Goal: Information Seeking & Learning: Learn about a topic

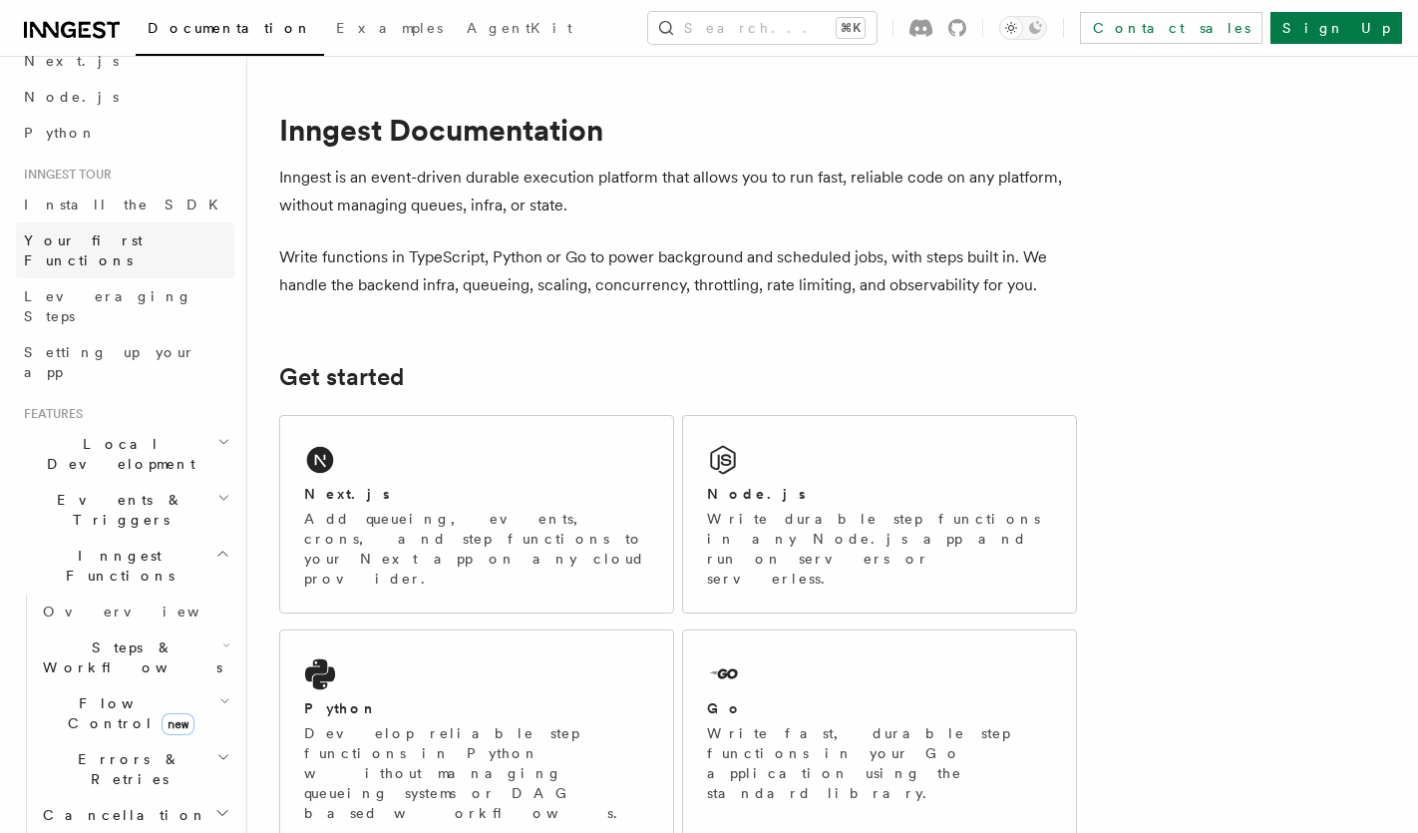
scroll to position [104, 0]
click at [83, 285] on span "Leveraging Steps" at bounding box center [108, 303] width 169 height 36
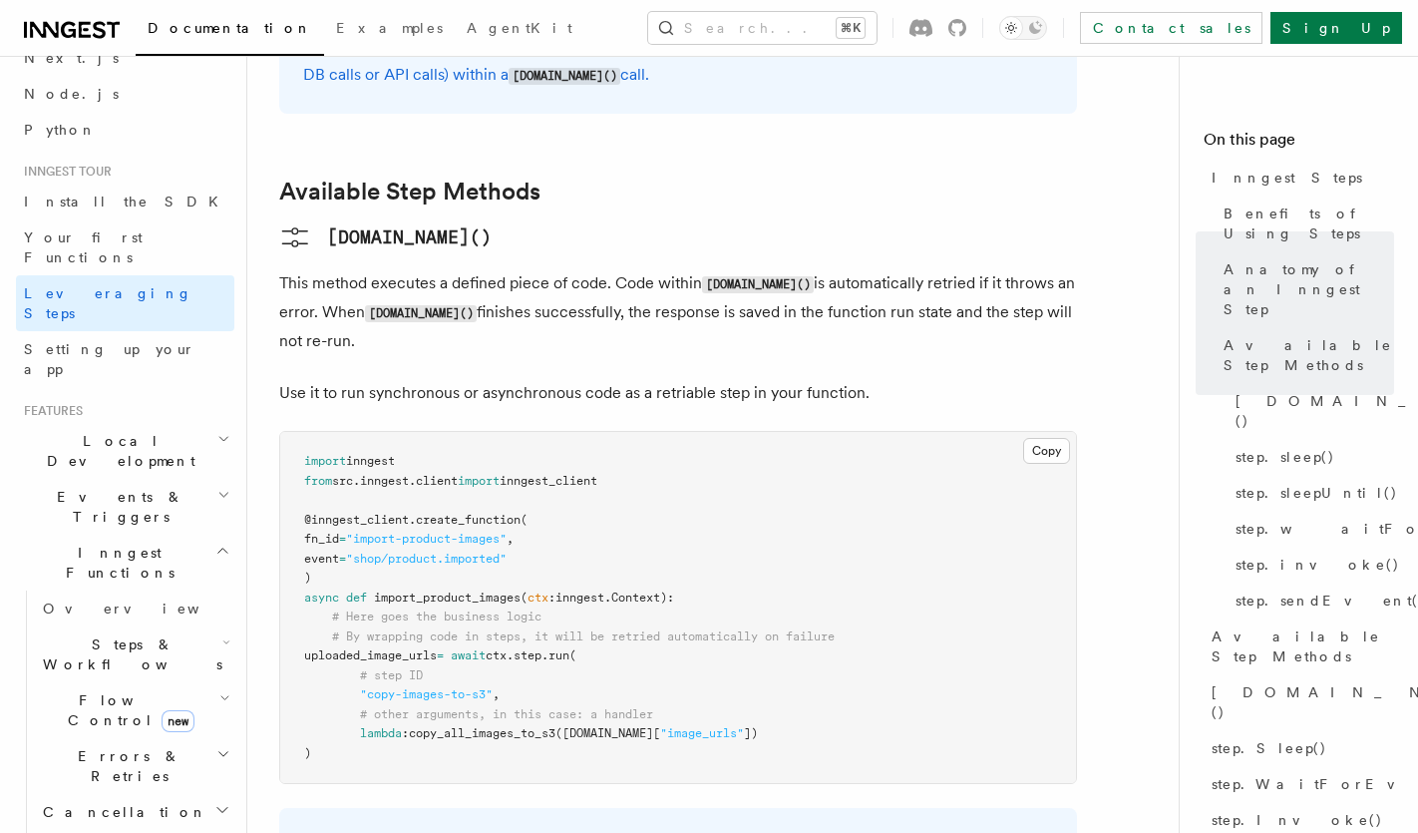
scroll to position [1627, 0]
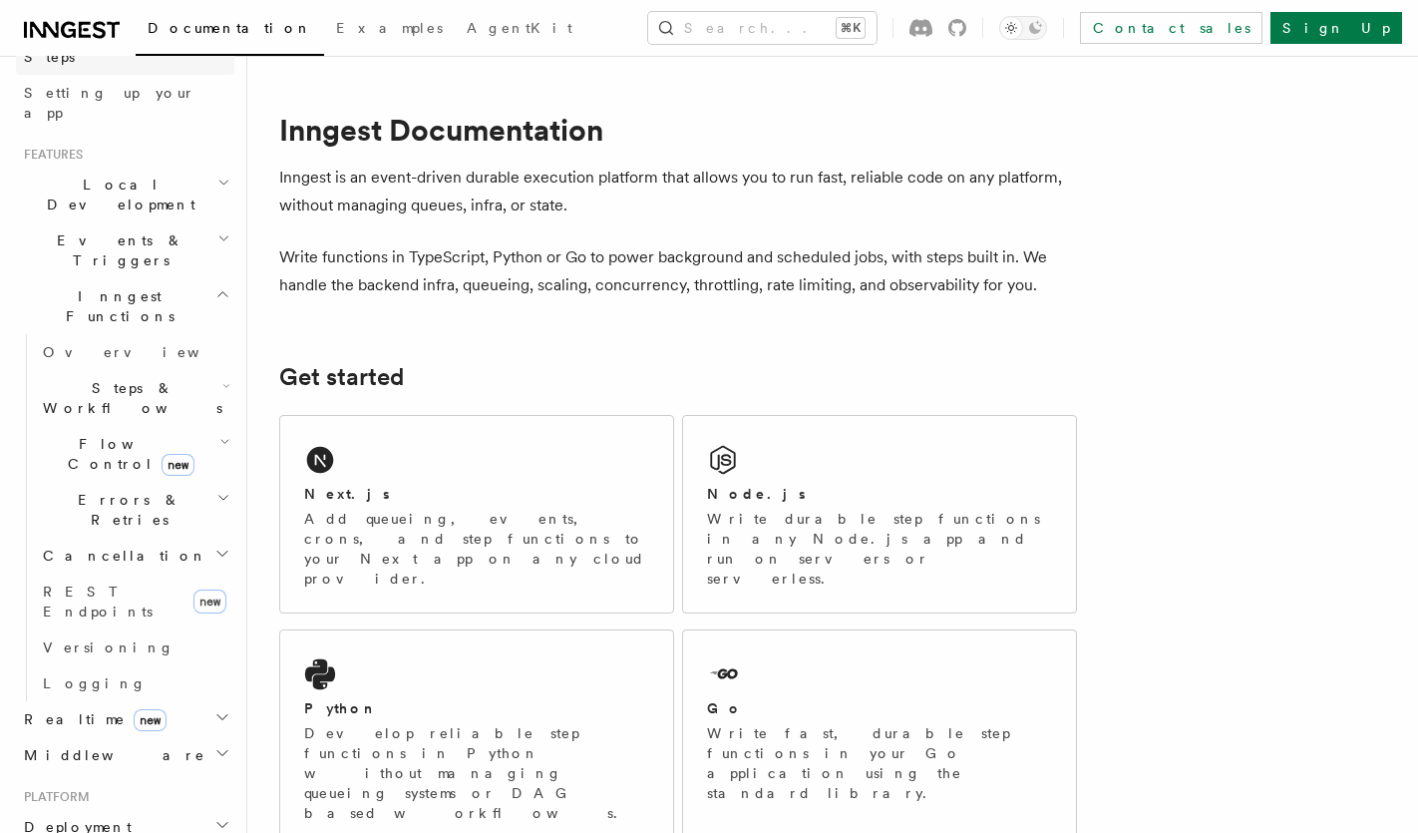
scroll to position [377, 0]
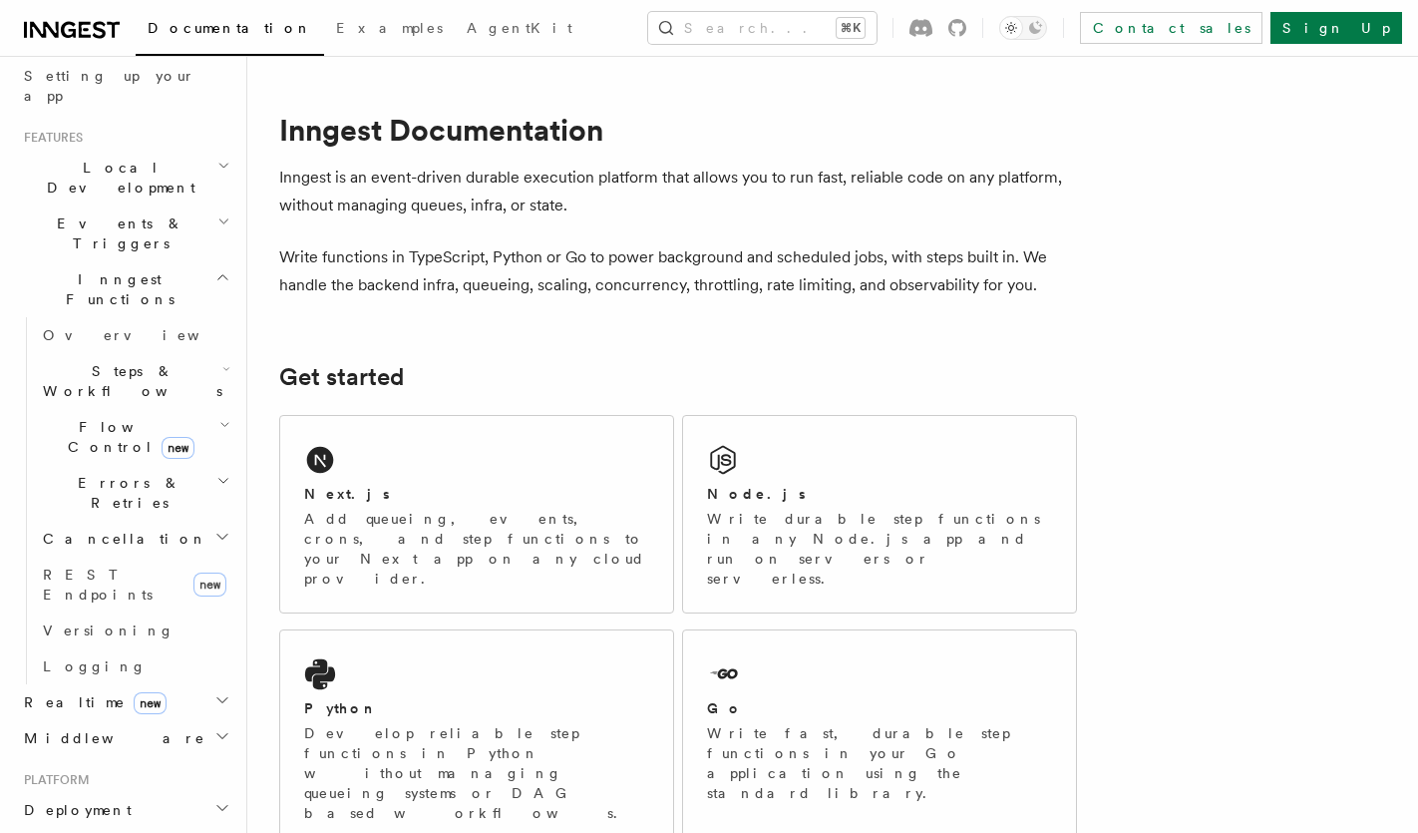
click at [95, 417] on span "Flow Control new" at bounding box center [127, 437] width 184 height 40
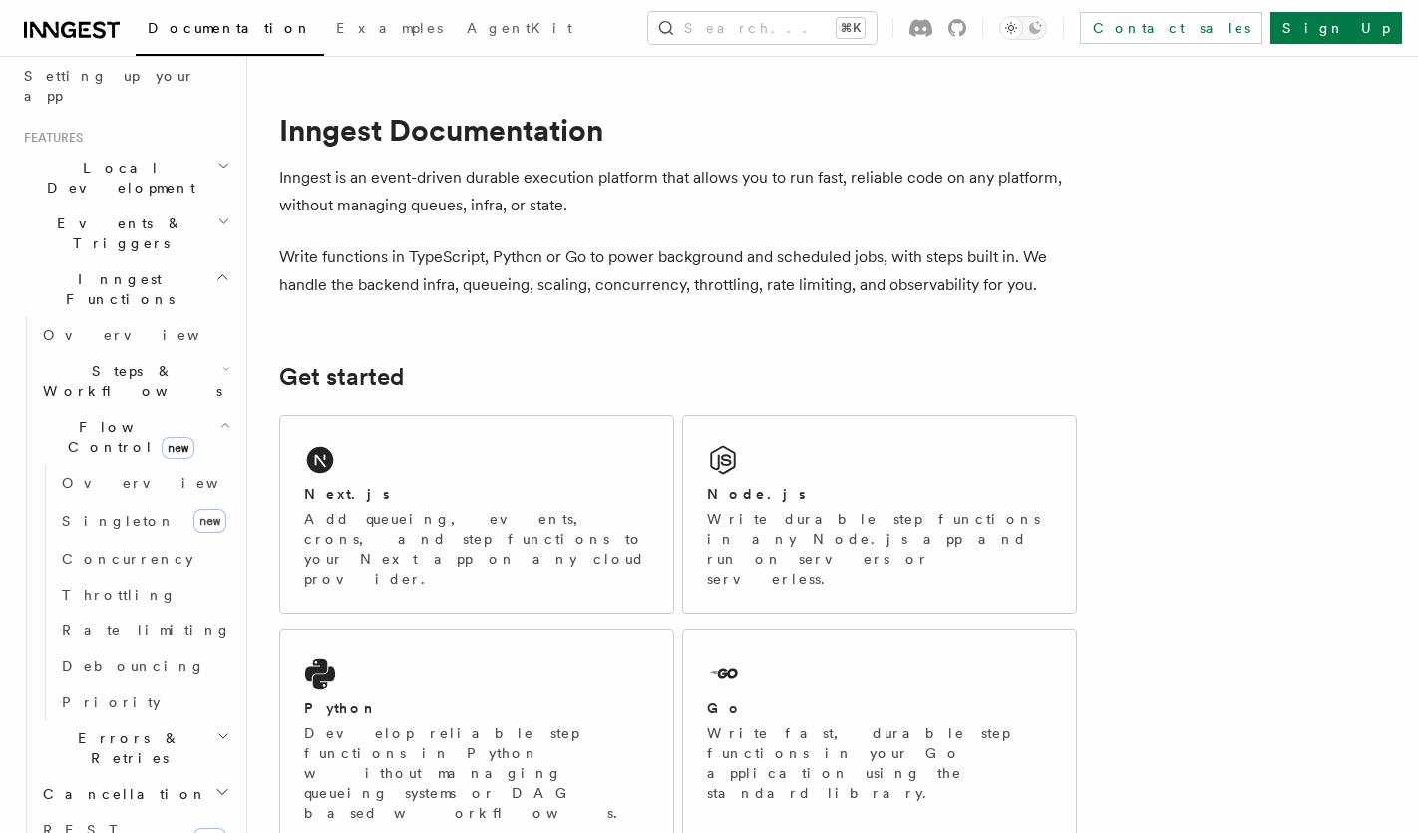
click at [82, 728] on span "Errors & Retries" at bounding box center [126, 748] width 182 height 40
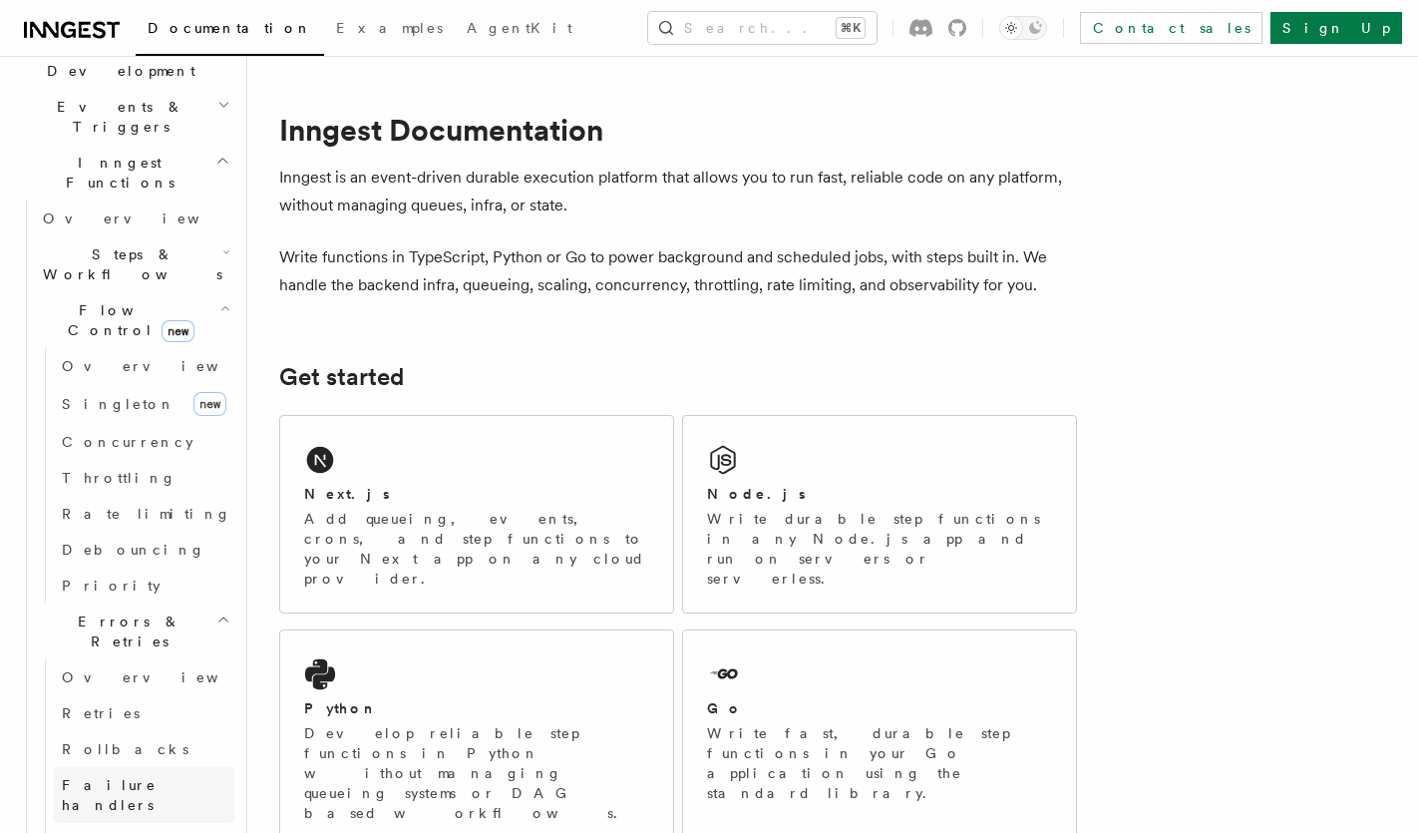
scroll to position [503, 0]
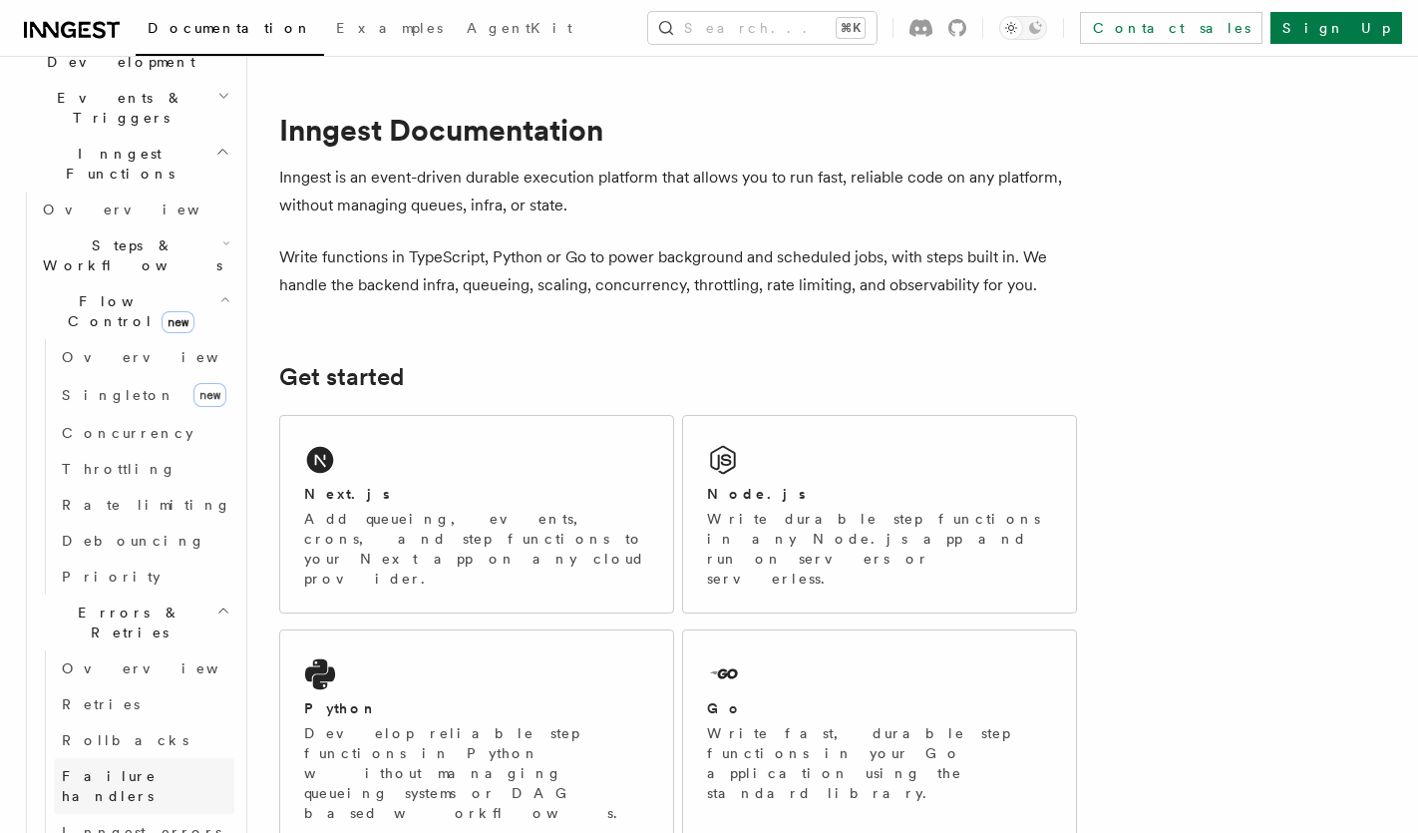
click at [108, 768] on span "Failure handlers" at bounding box center [109, 786] width 95 height 36
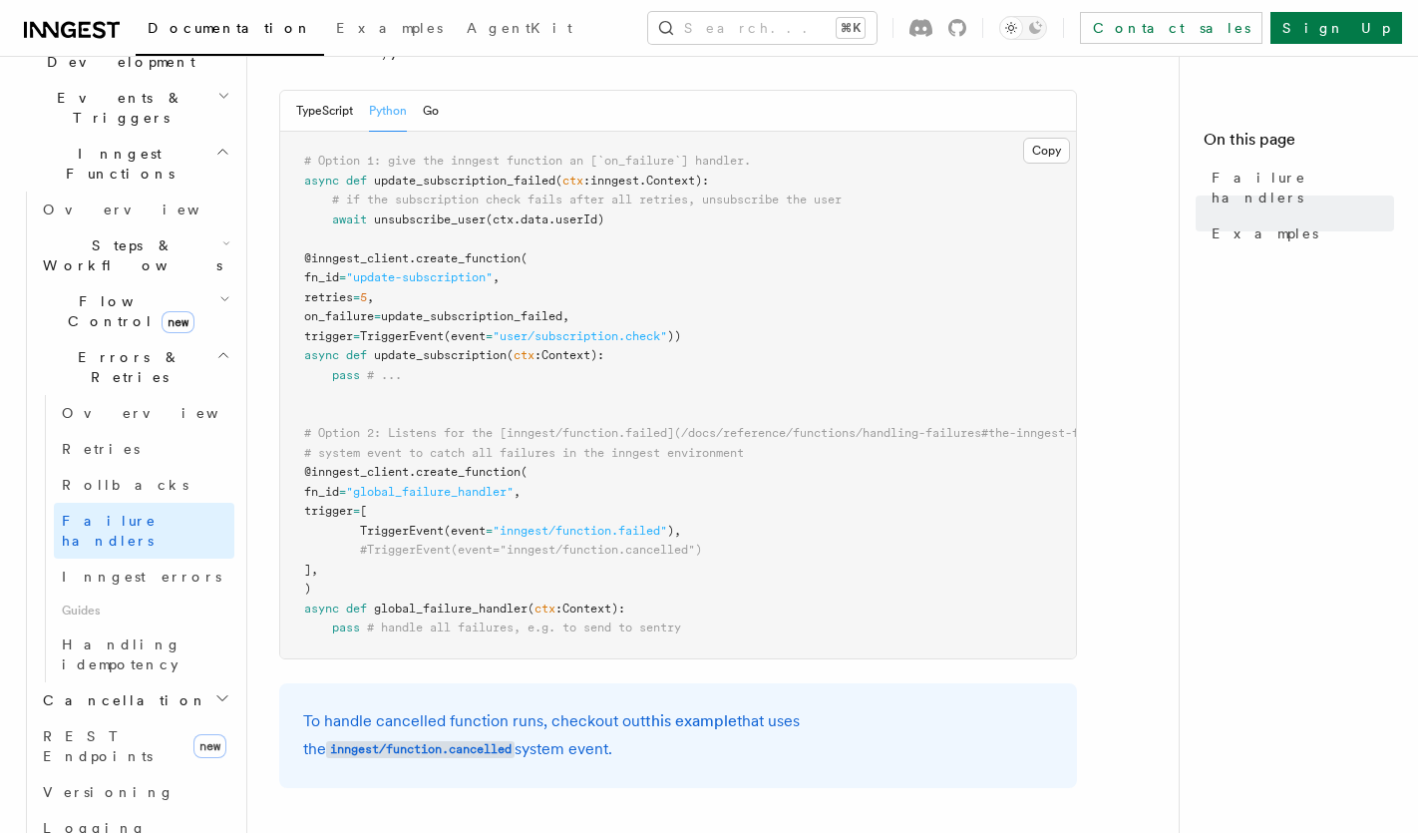
scroll to position [357, 0]
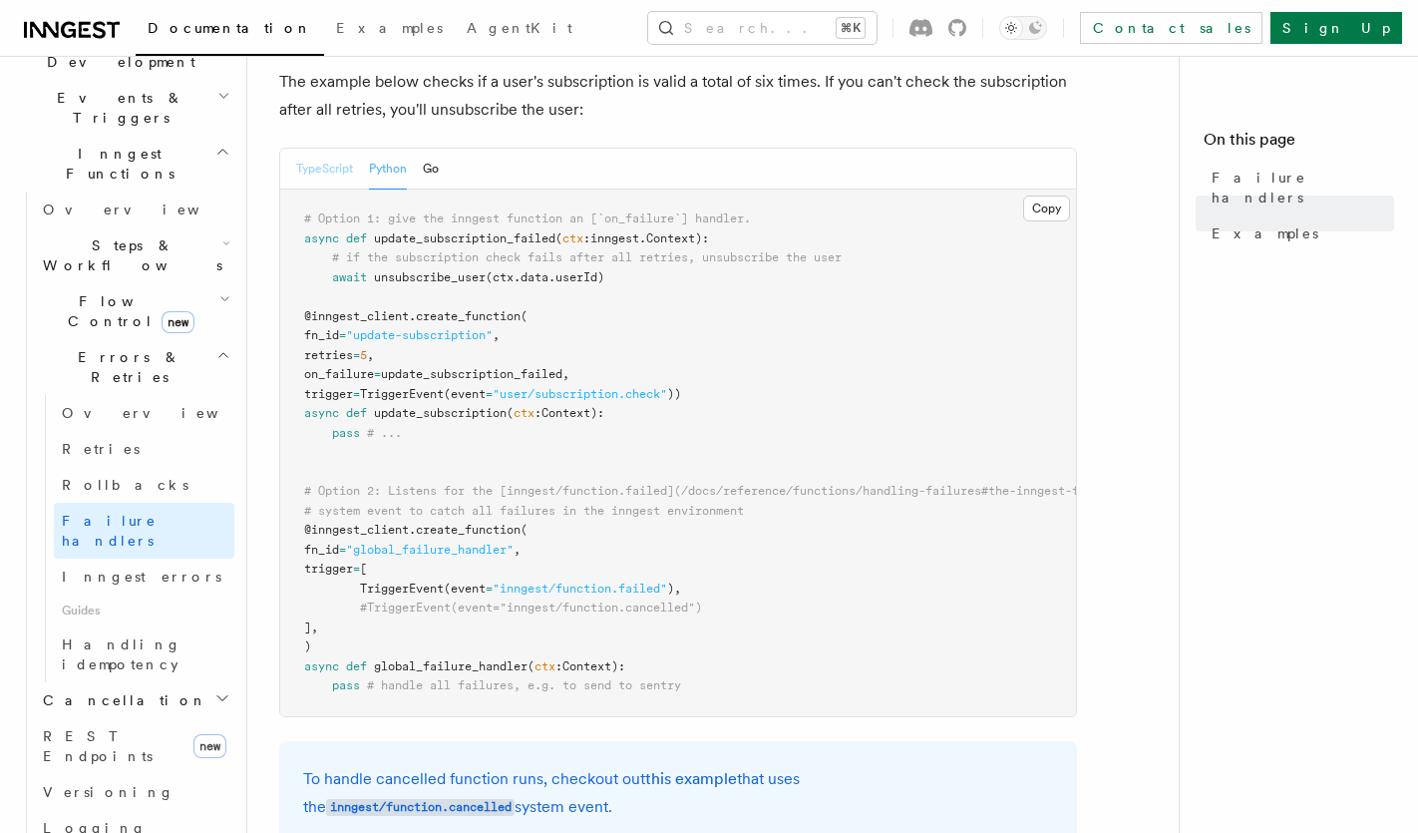
click at [336, 169] on button "TypeScript" at bounding box center [324, 169] width 57 height 41
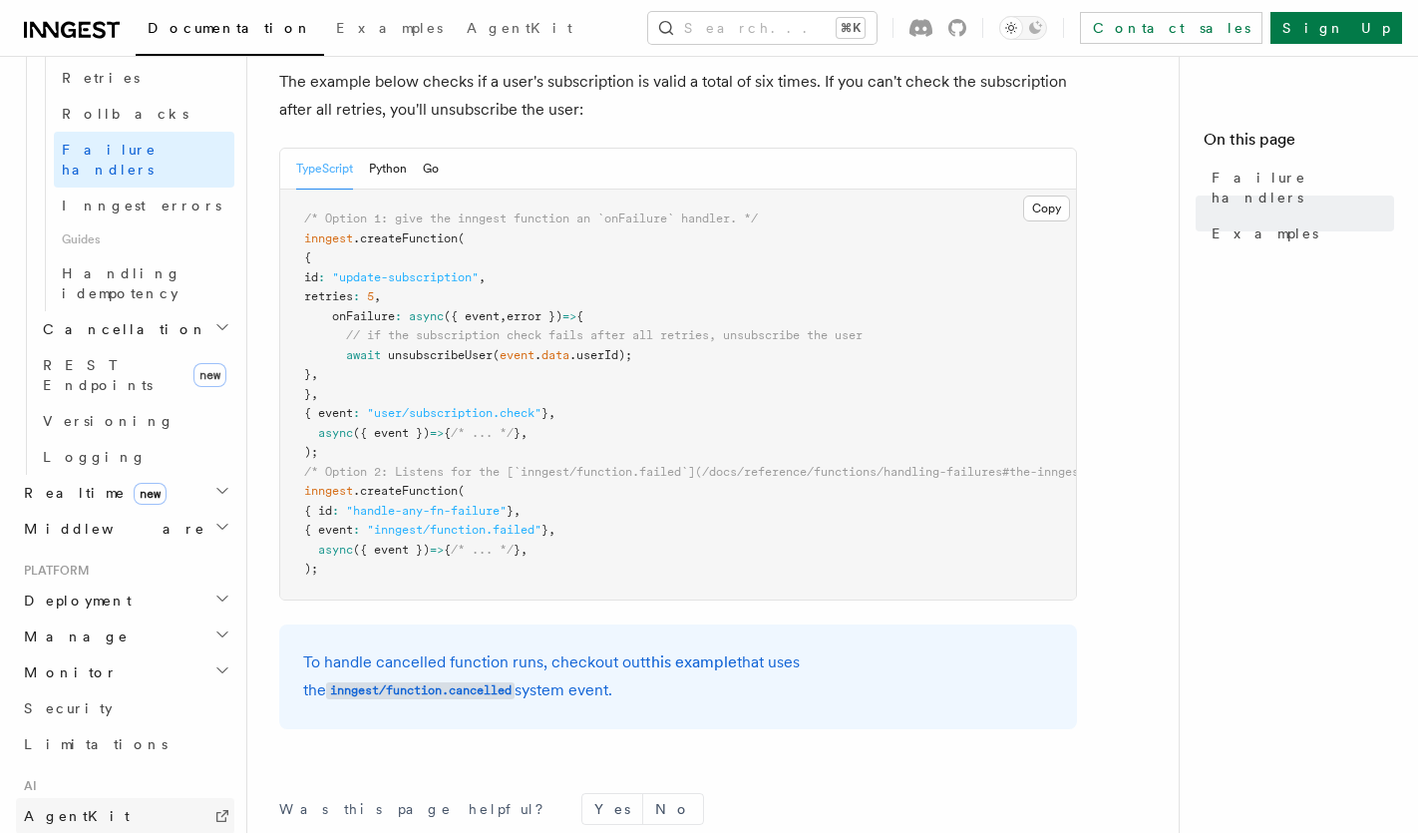
scroll to position [820, 0]
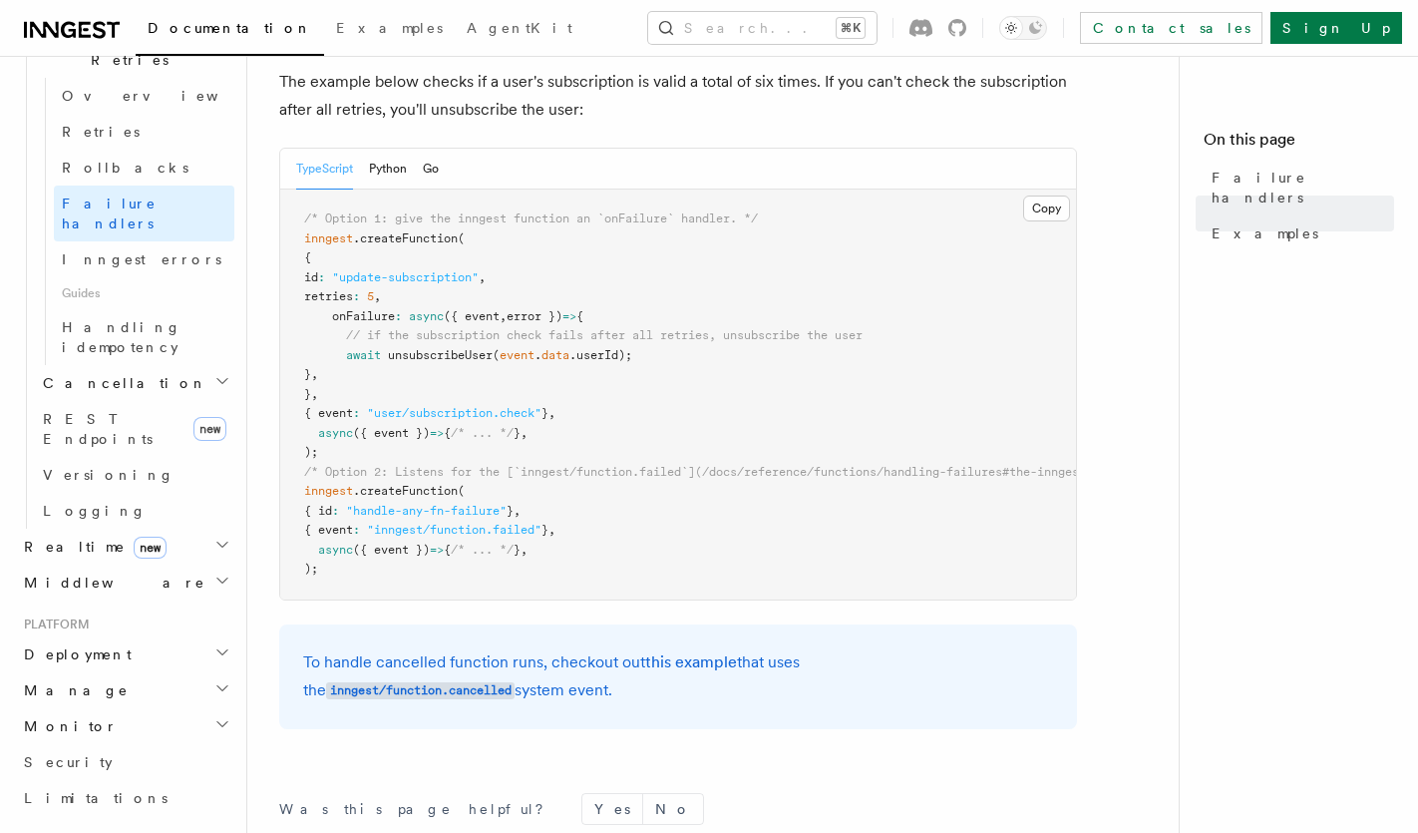
click at [92, 672] on h2 "Manage" at bounding box center [125, 690] width 218 height 36
click at [78, 790] on span "Function Replay" at bounding box center [94, 808] width 103 height 36
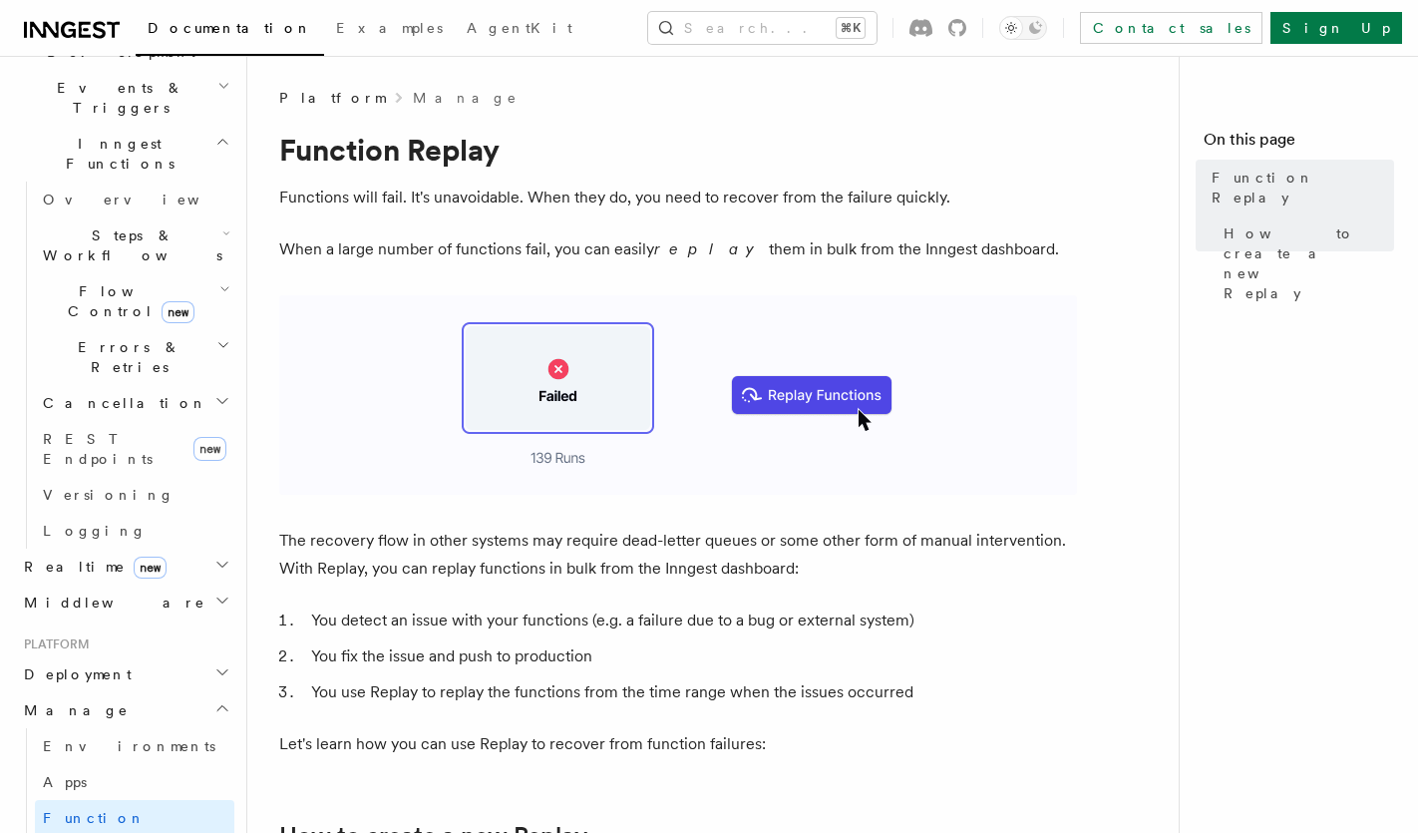
scroll to position [484, 0]
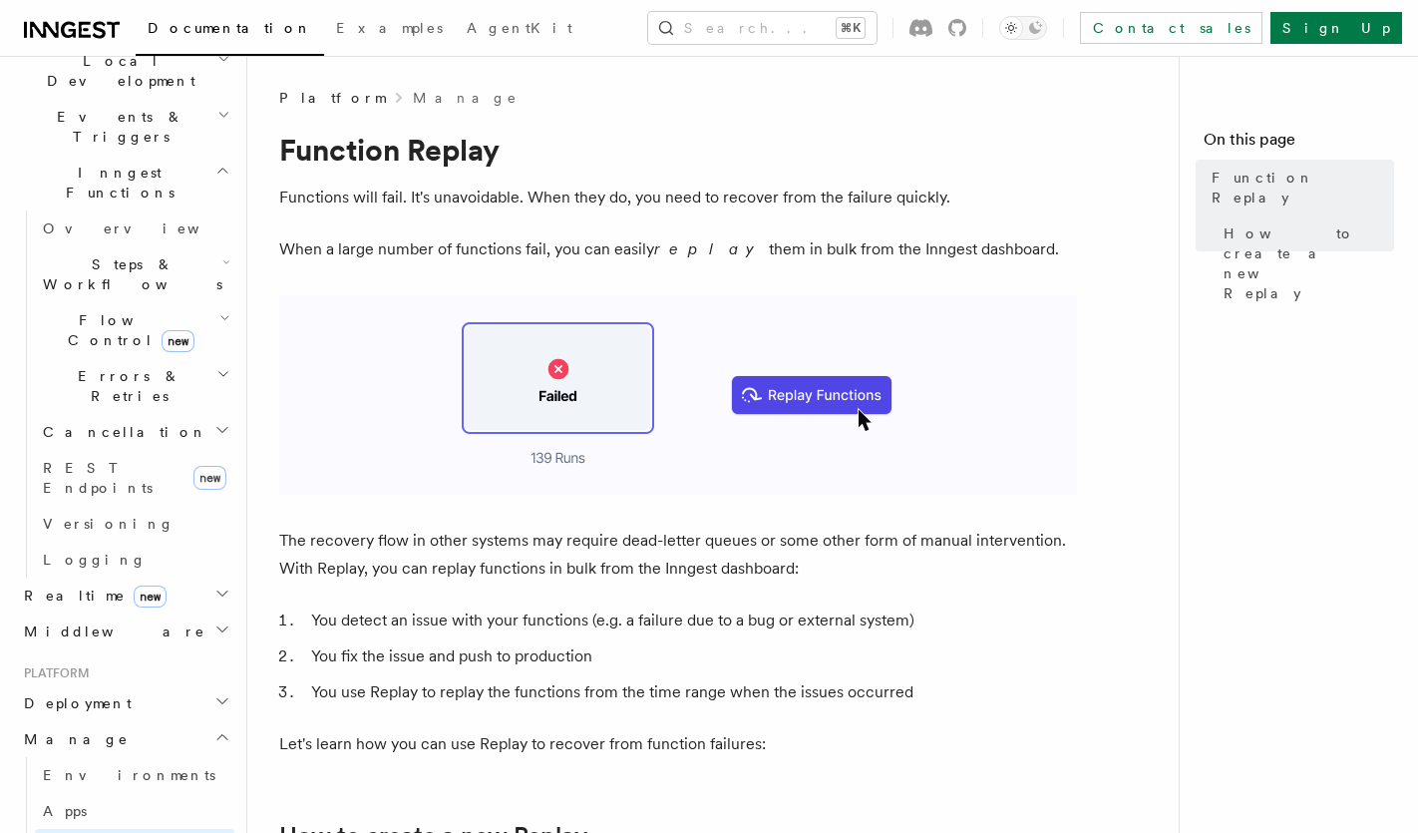
click at [96, 693] on span "Deployment" at bounding box center [74, 703] width 116 height 20
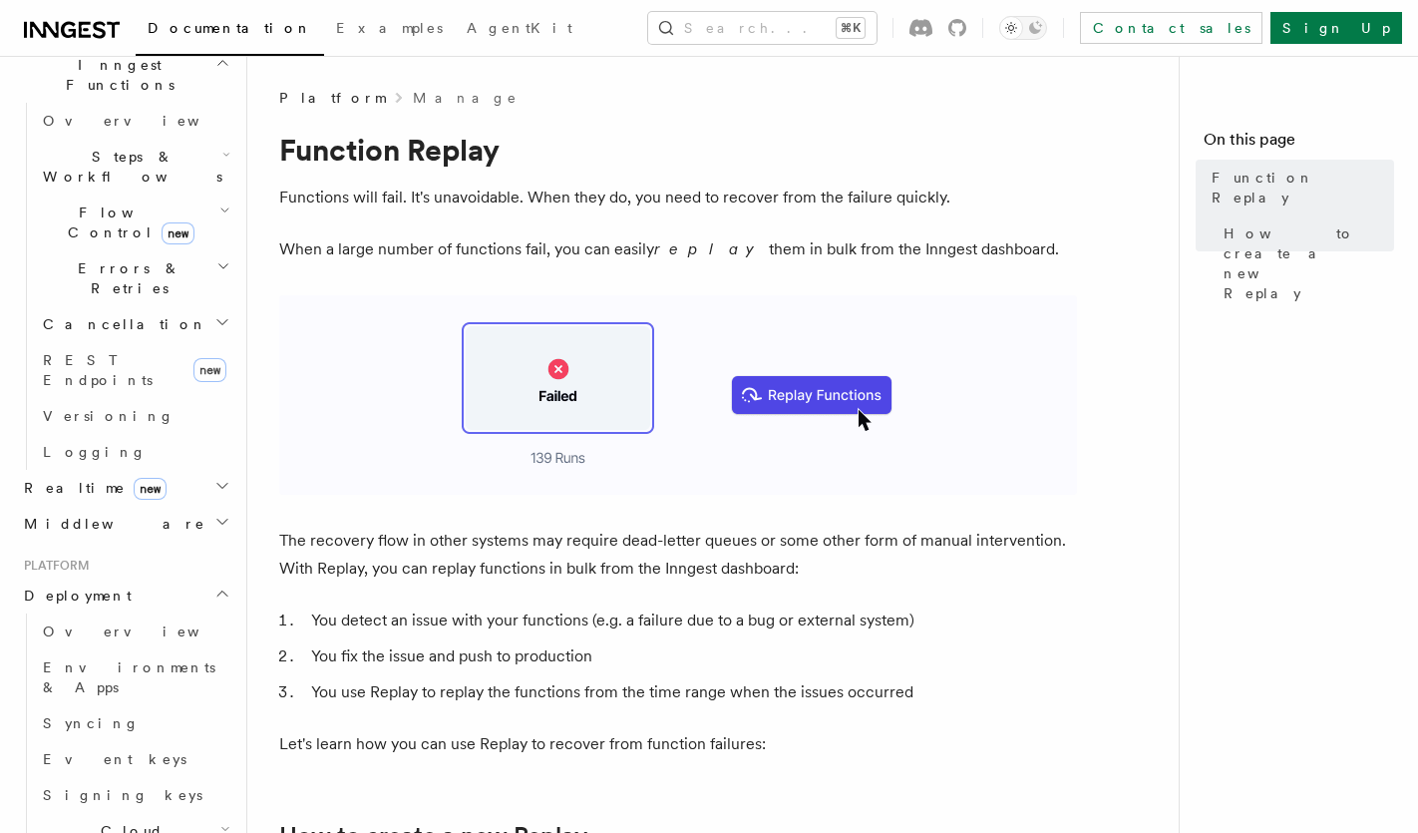
scroll to position [674, 0]
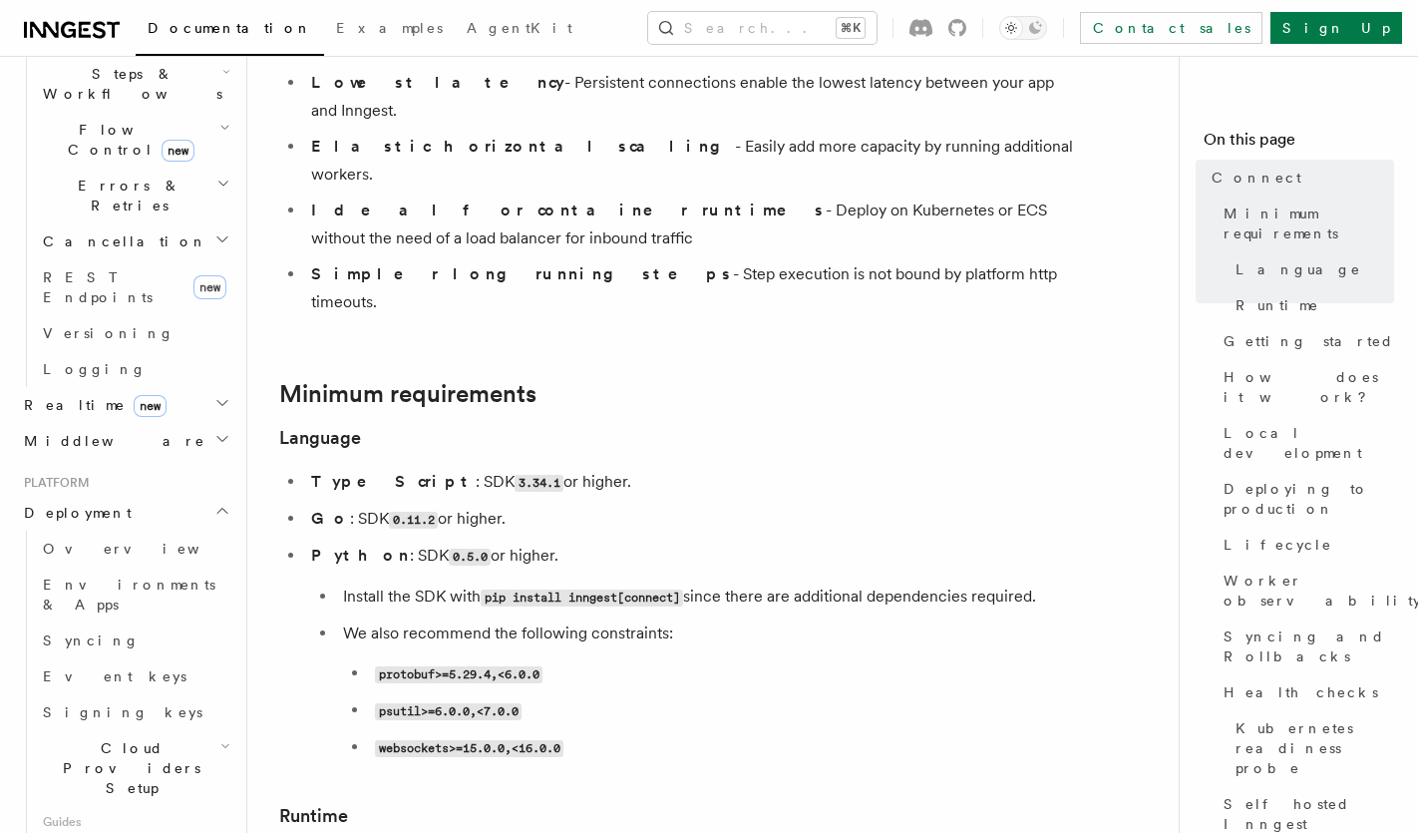
scroll to position [364, 0]
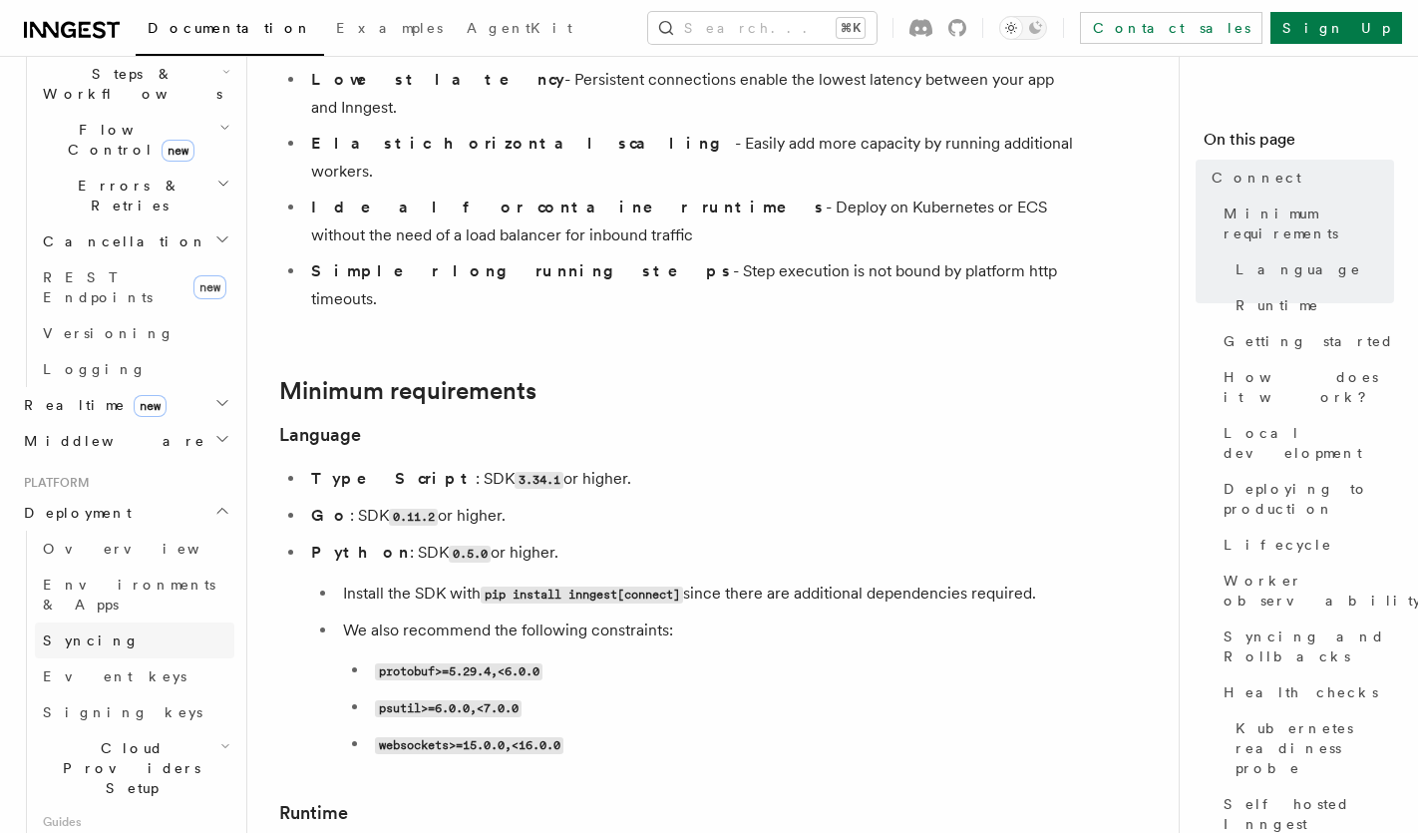
click at [89, 632] on span "Syncing" at bounding box center [91, 640] width 97 height 16
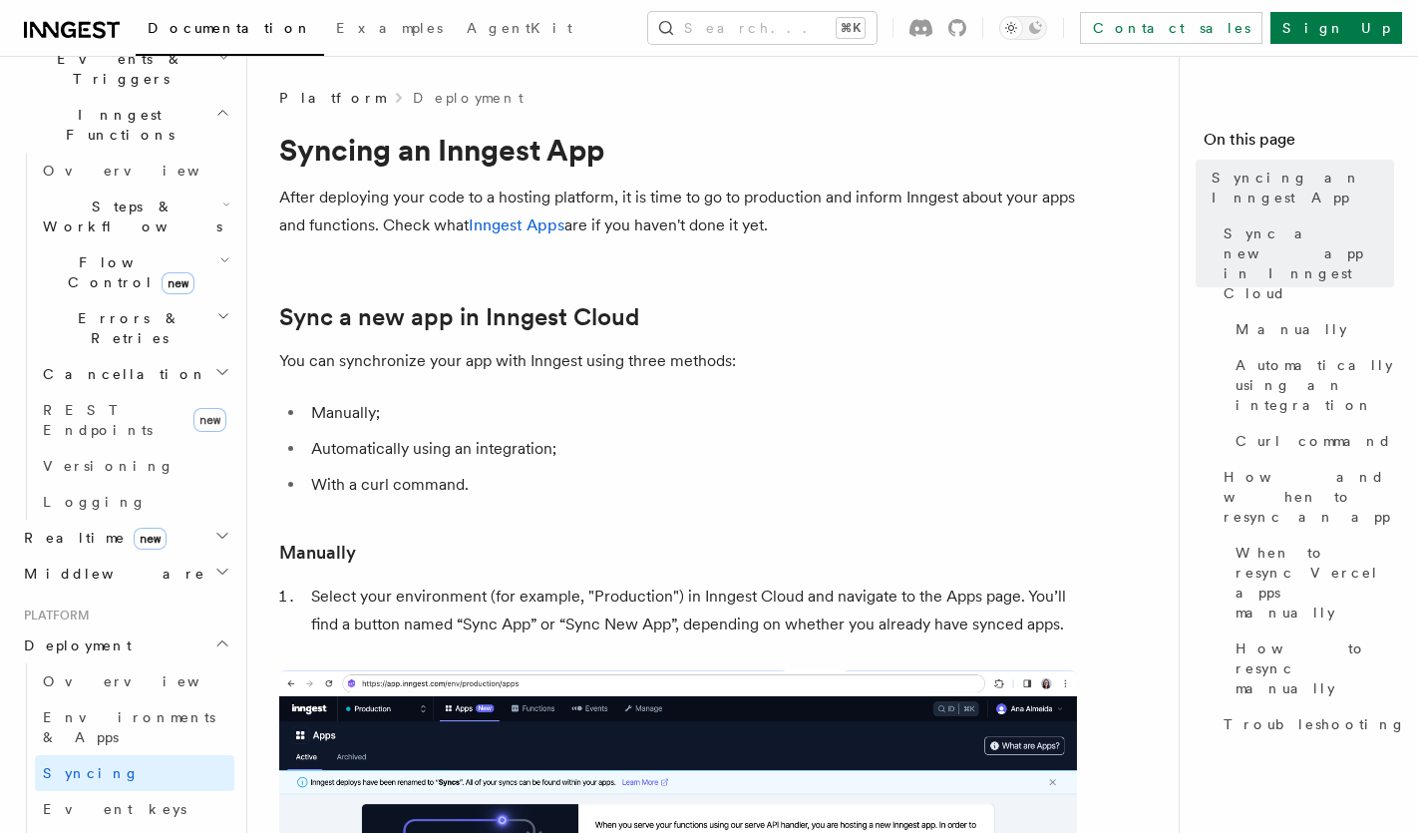
scroll to position [417, 0]
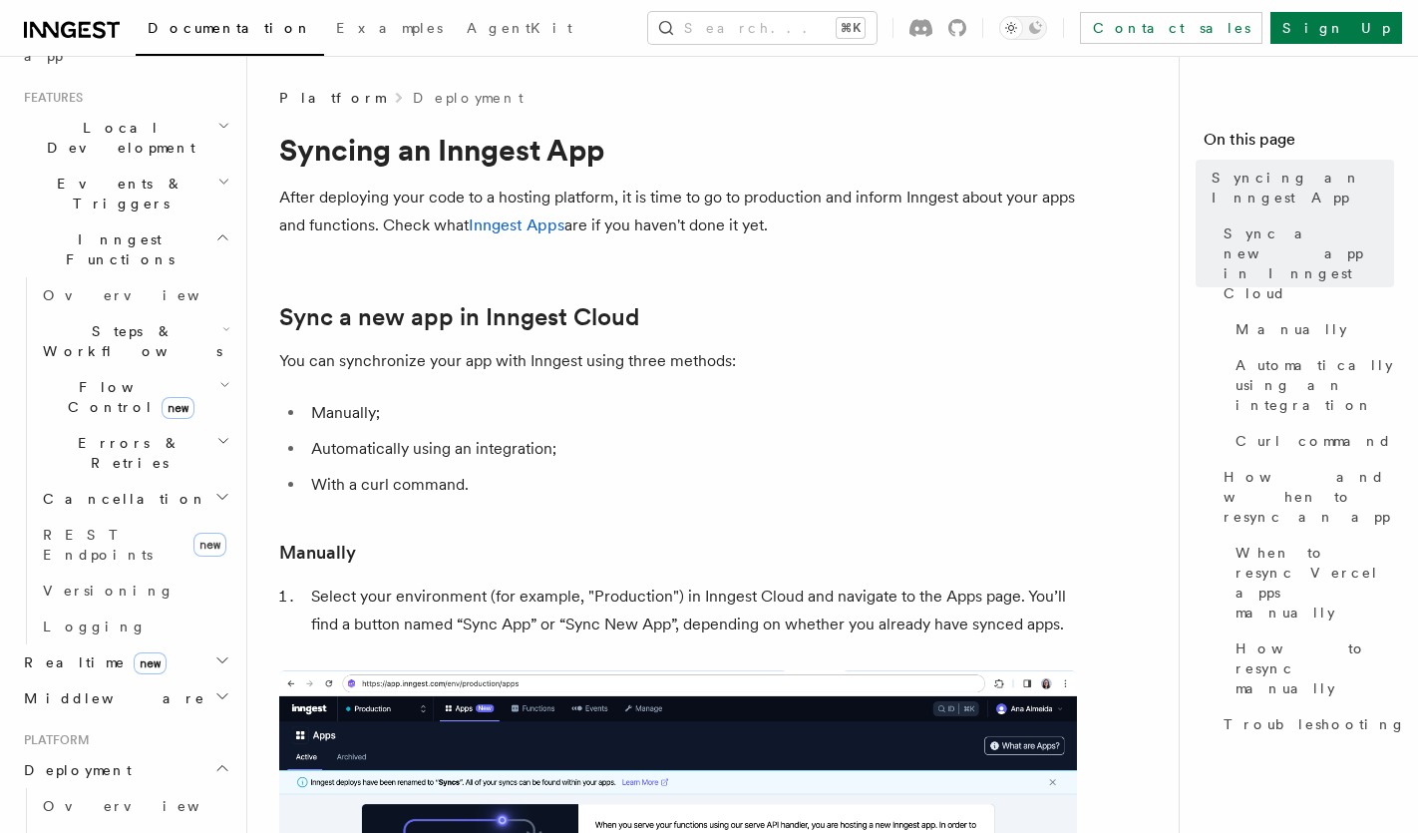
click at [102, 680] on h2 "Middleware" at bounding box center [125, 698] width 218 height 36
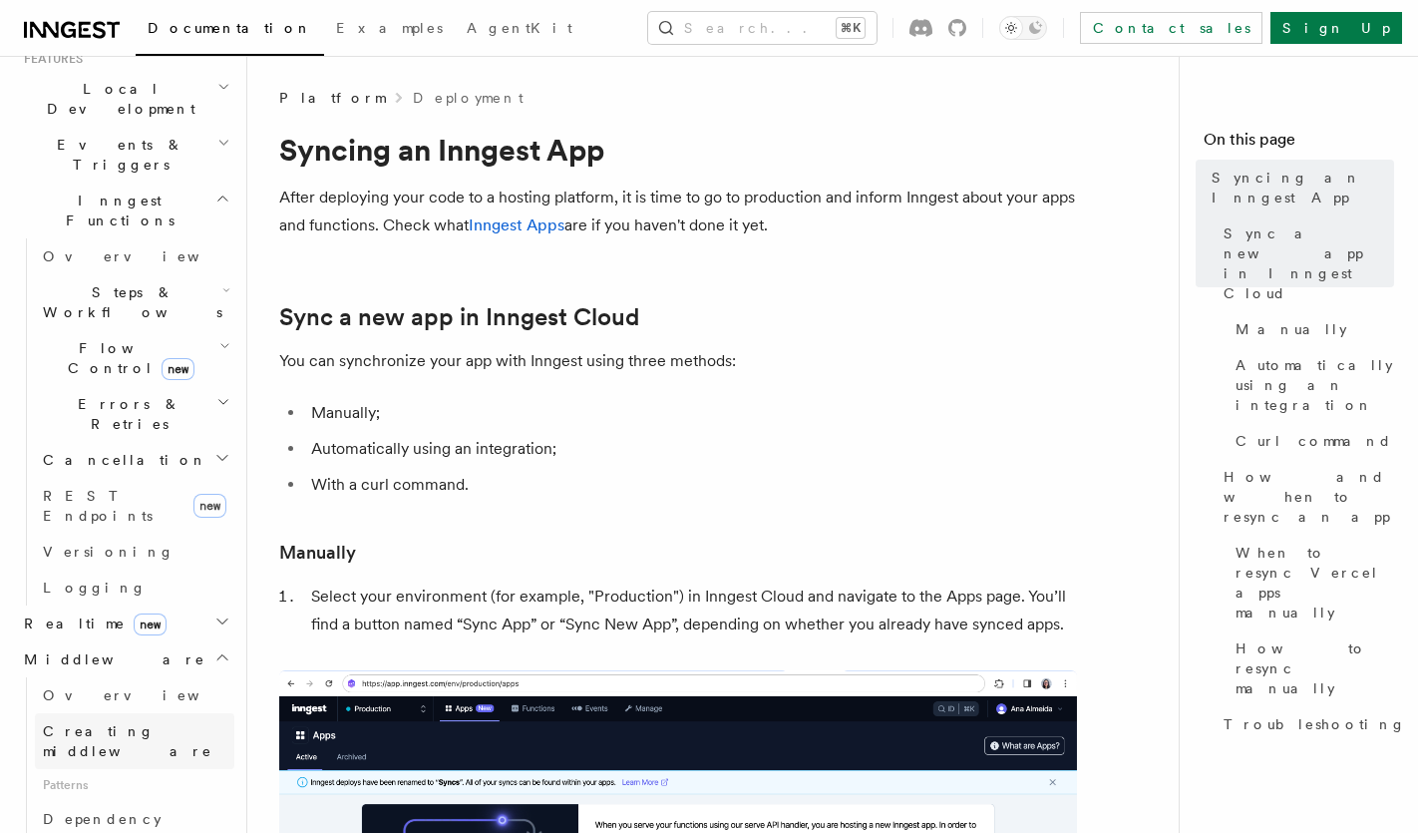
scroll to position [457, 0]
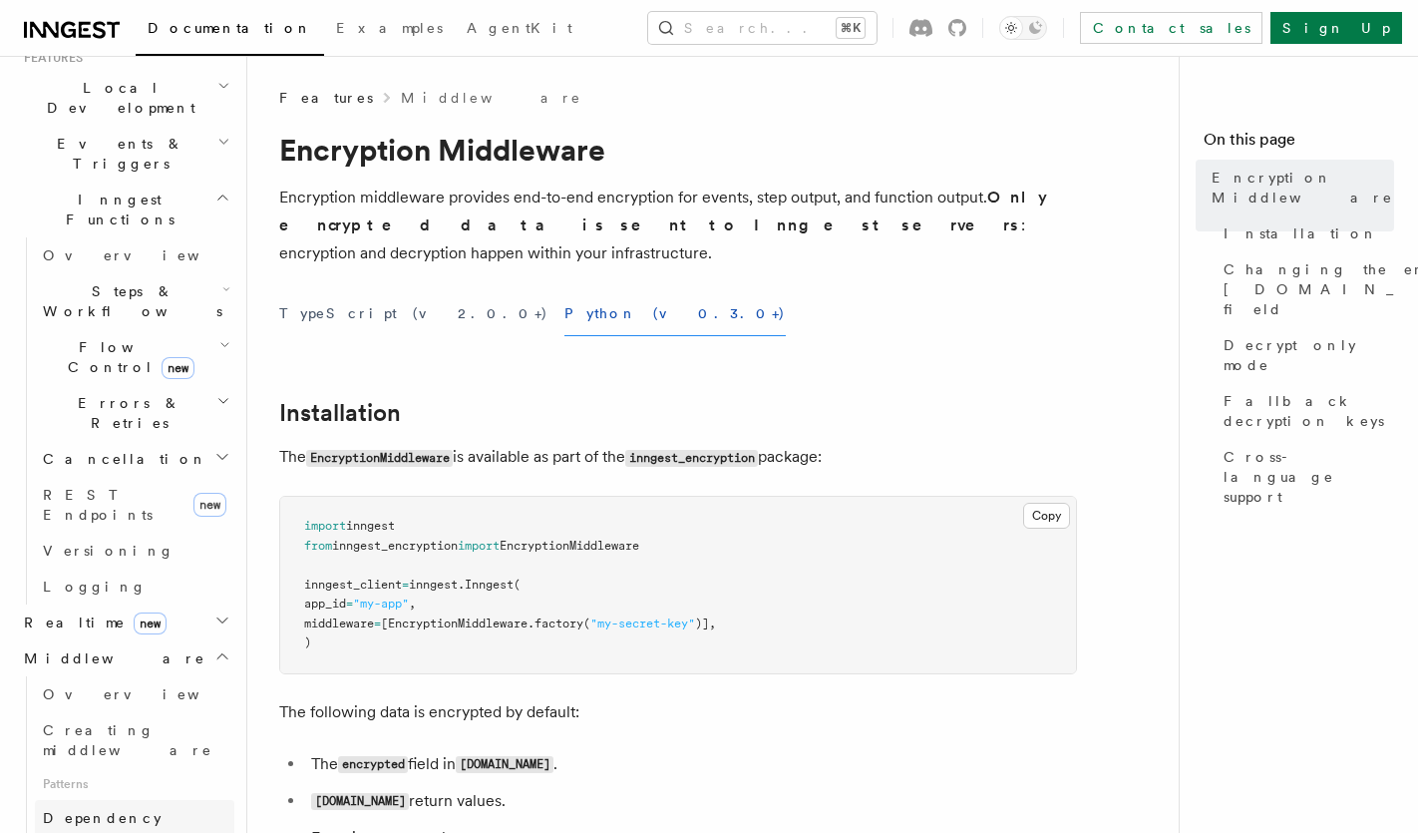
click at [89, 800] on link "Dependency Injection" at bounding box center [134, 828] width 199 height 56
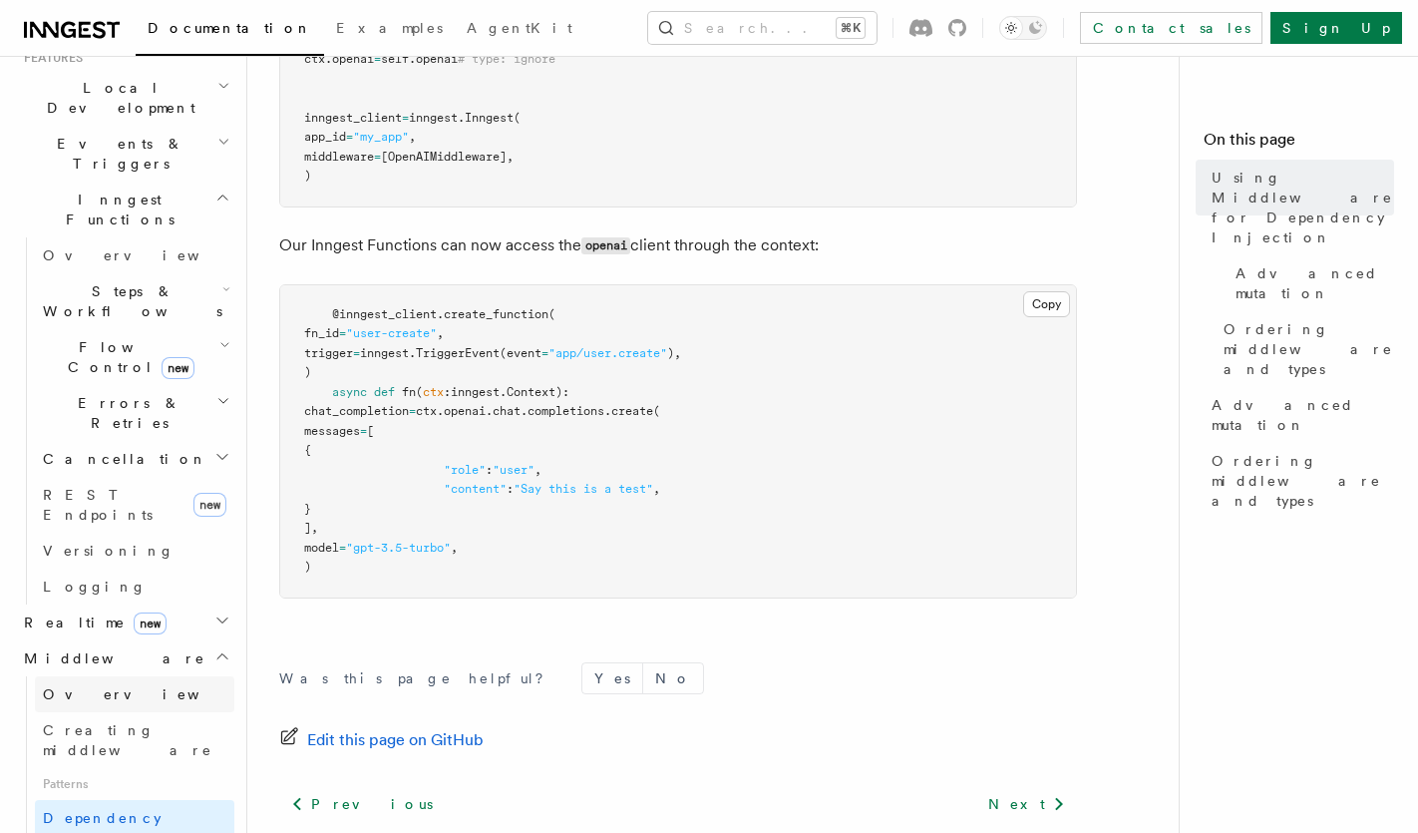
scroll to position [435, 0]
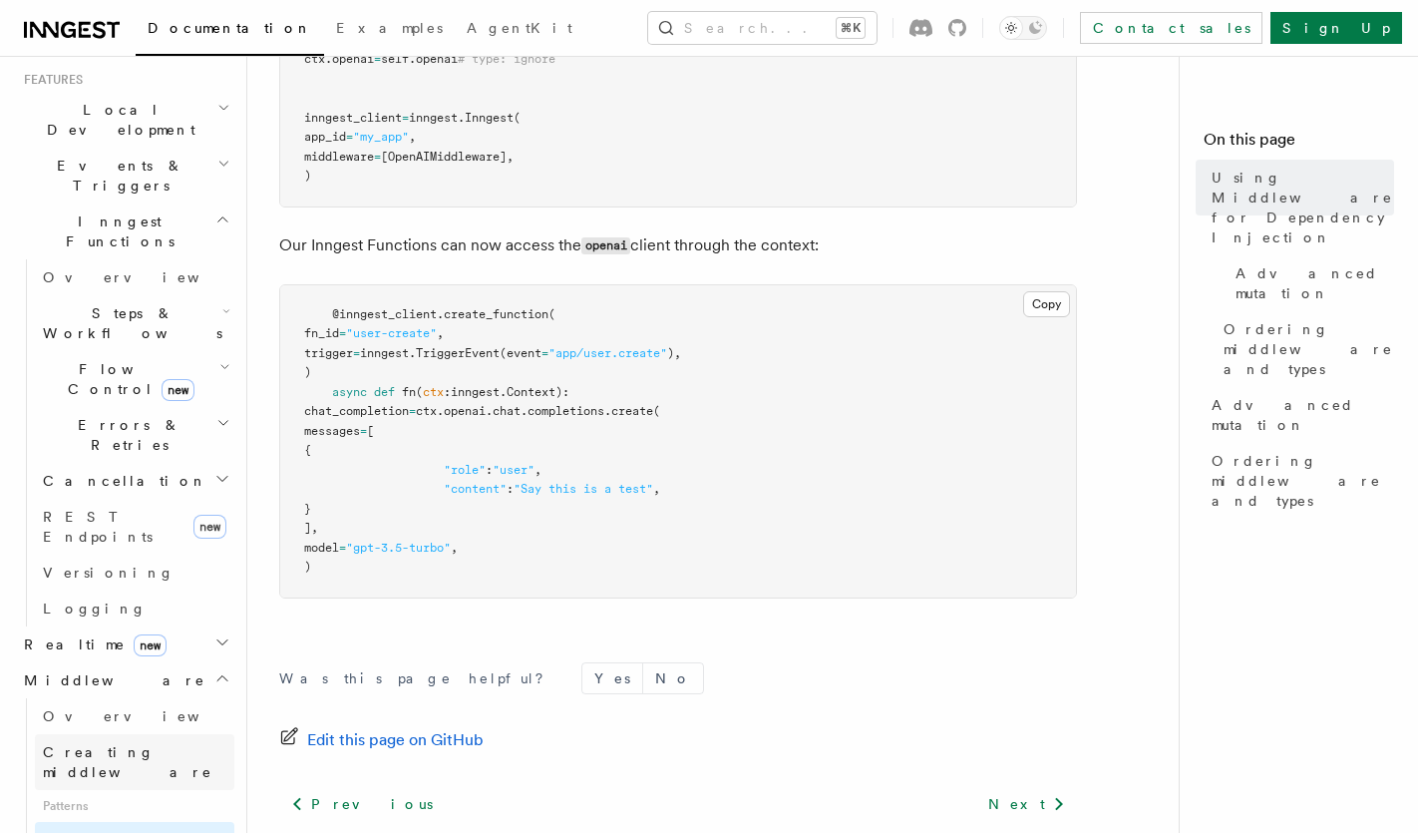
click at [98, 734] on link "Creating middleware" at bounding box center [134, 762] width 199 height 56
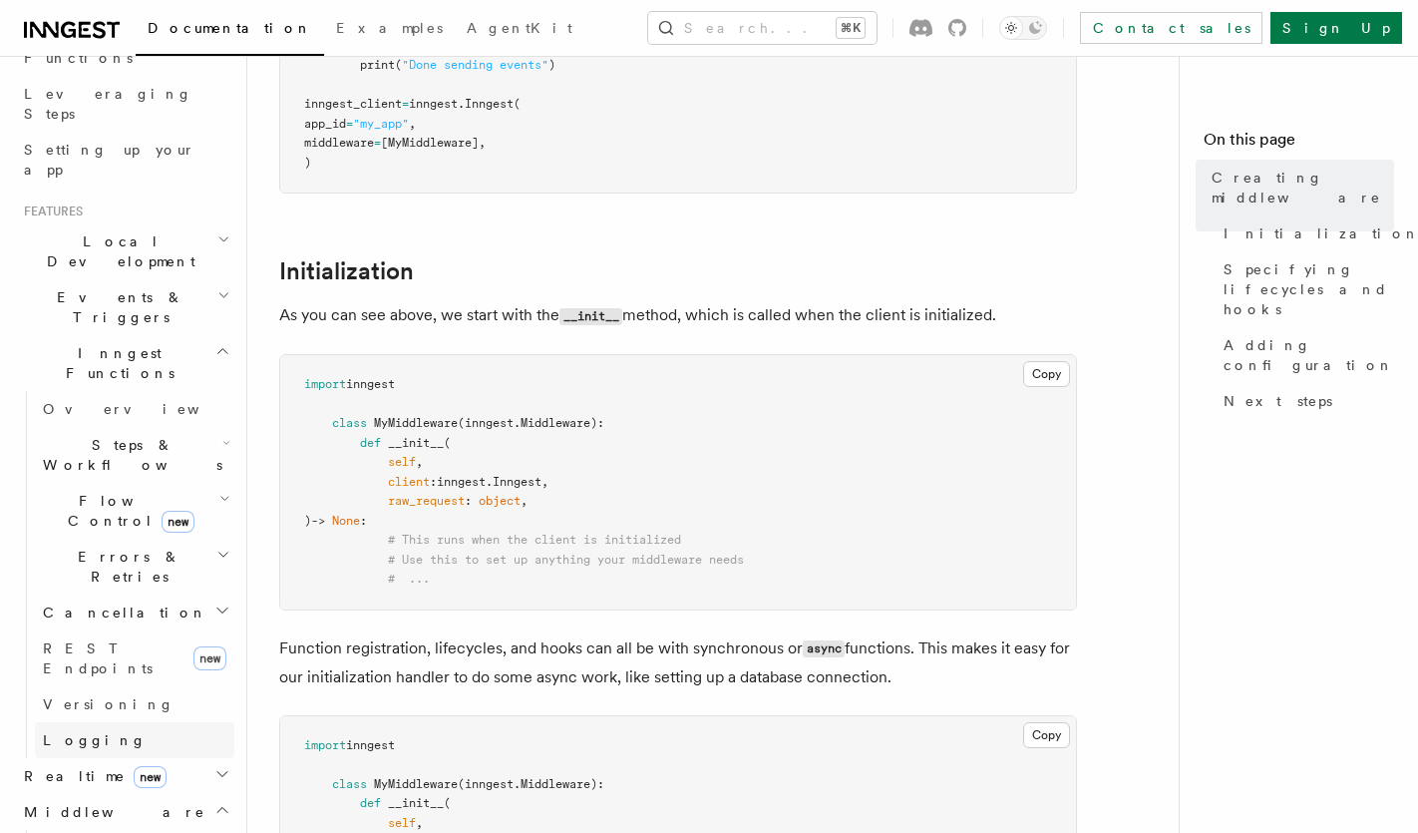
scroll to position [284, 0]
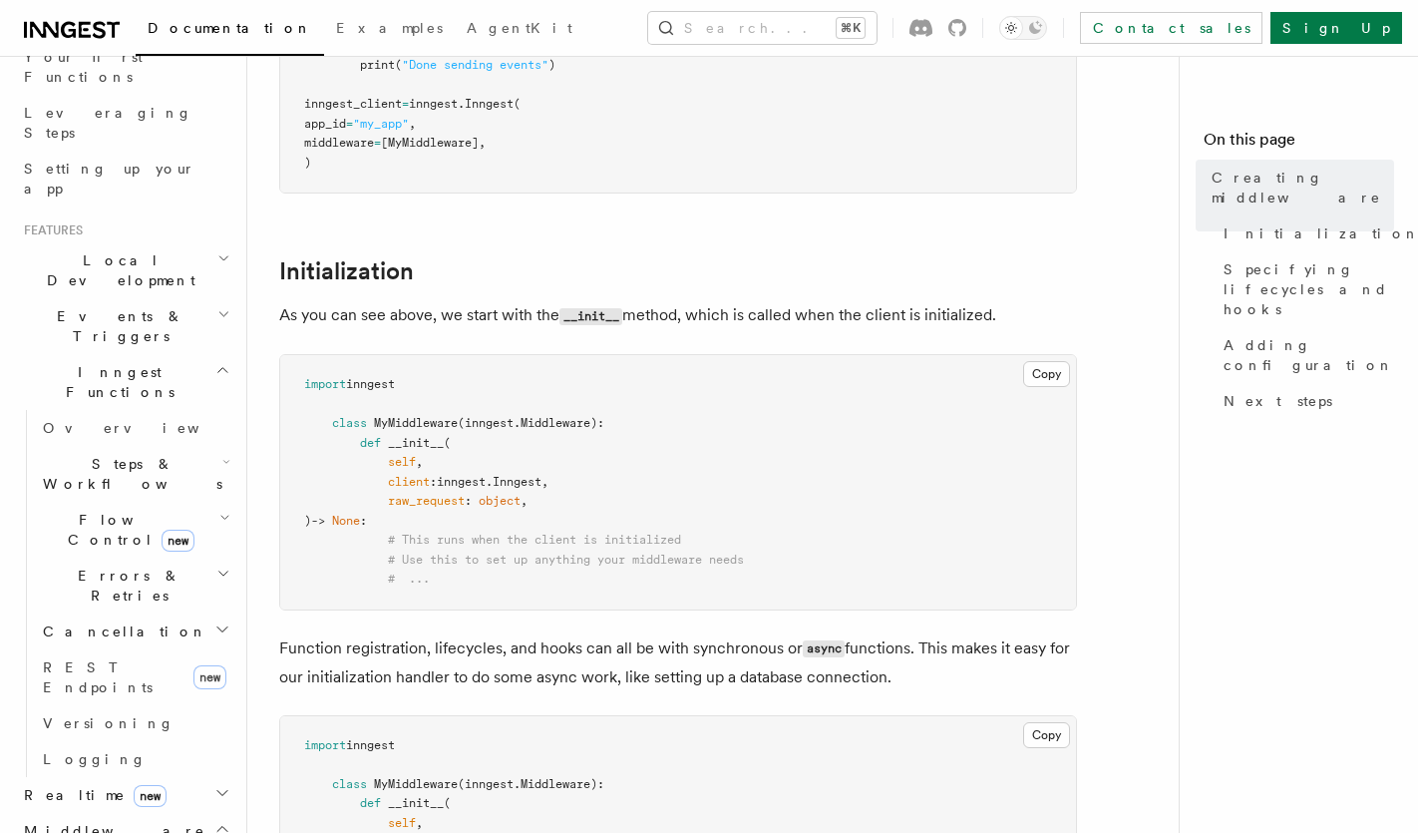
click at [78, 785] on span "Realtime new" at bounding box center [91, 795] width 151 height 20
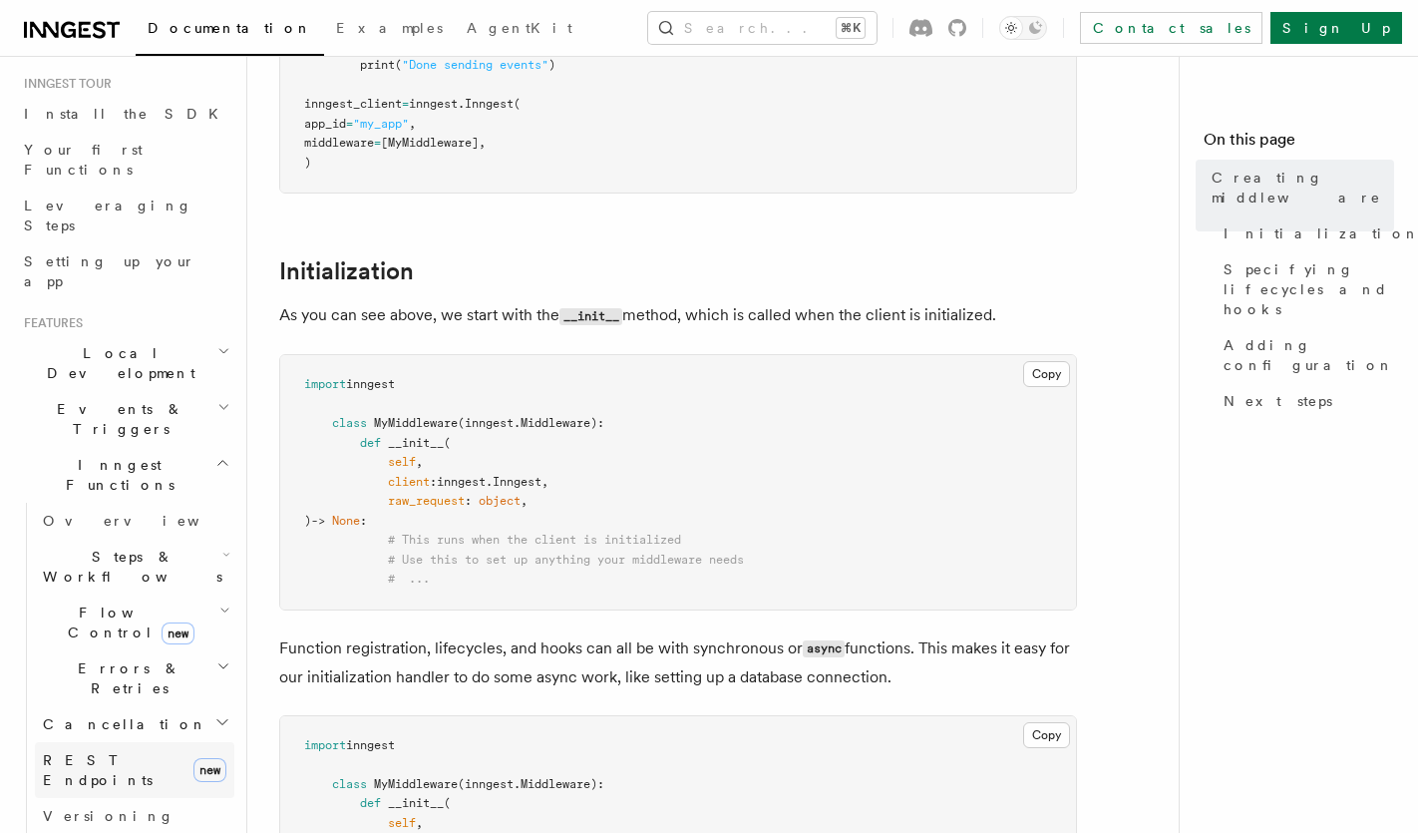
scroll to position [185, 0]
click at [99, 552] on span "Steps & Workflows" at bounding box center [128, 572] width 187 height 40
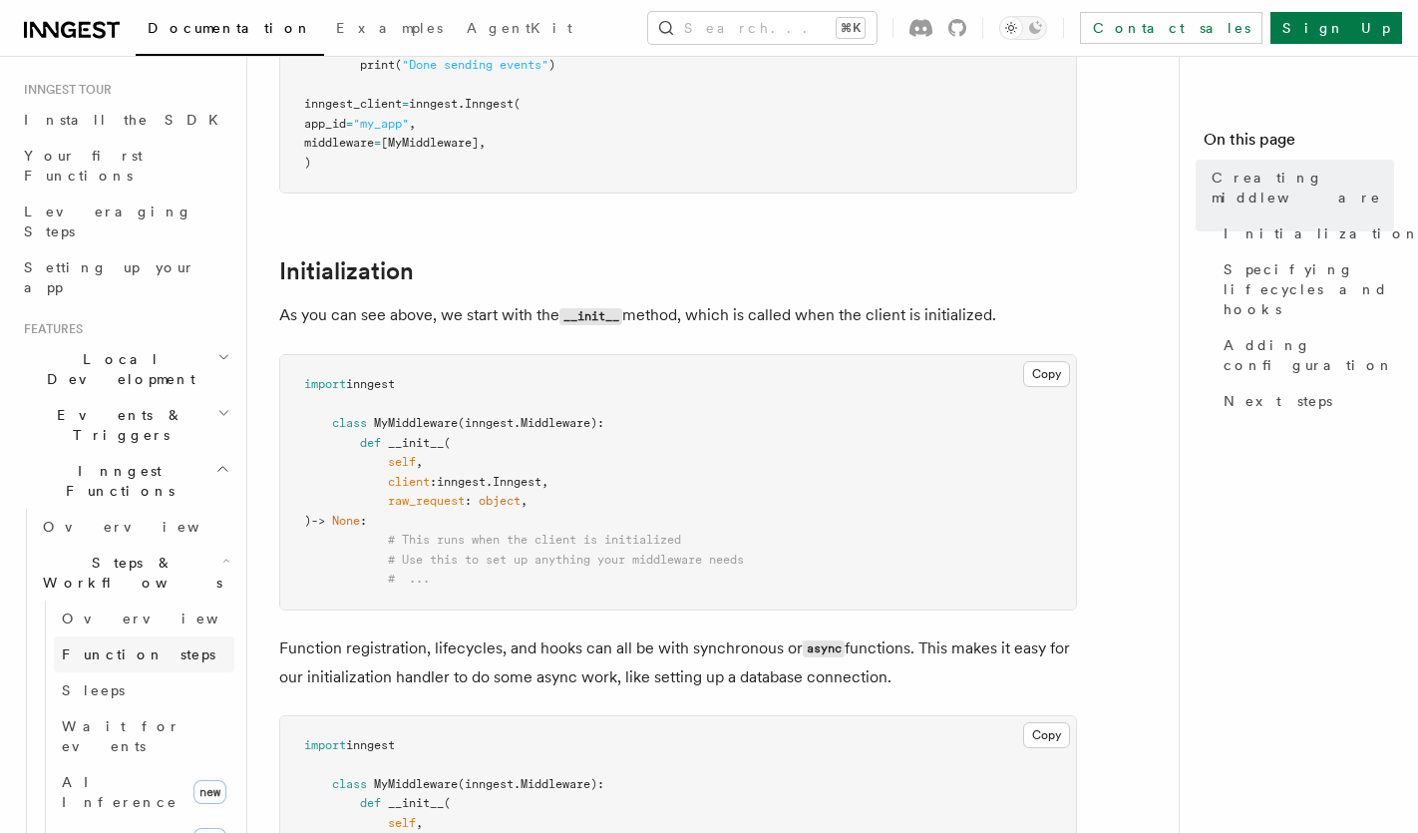
click at [106, 646] on span "Function steps" at bounding box center [139, 654] width 154 height 16
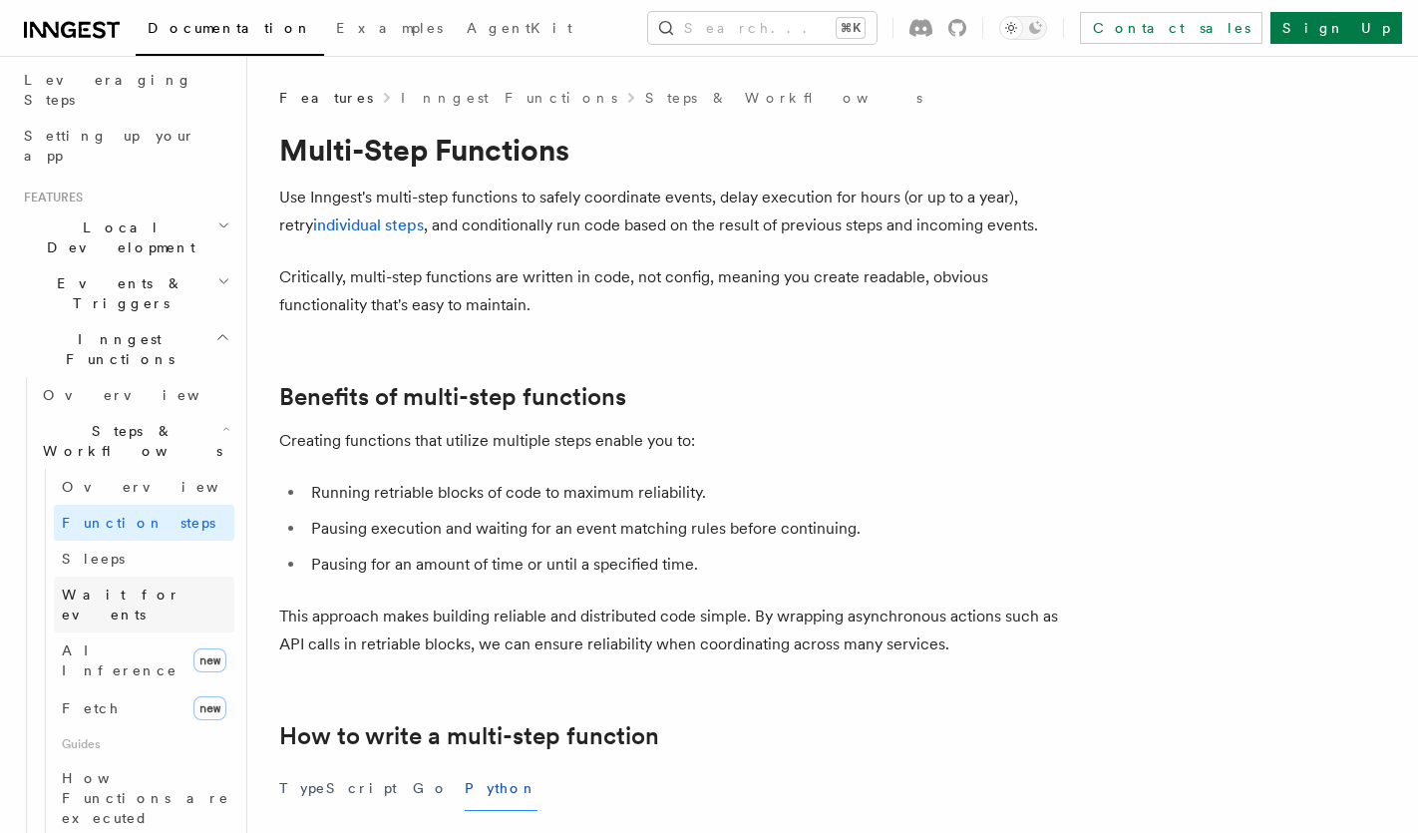
scroll to position [327, 0]
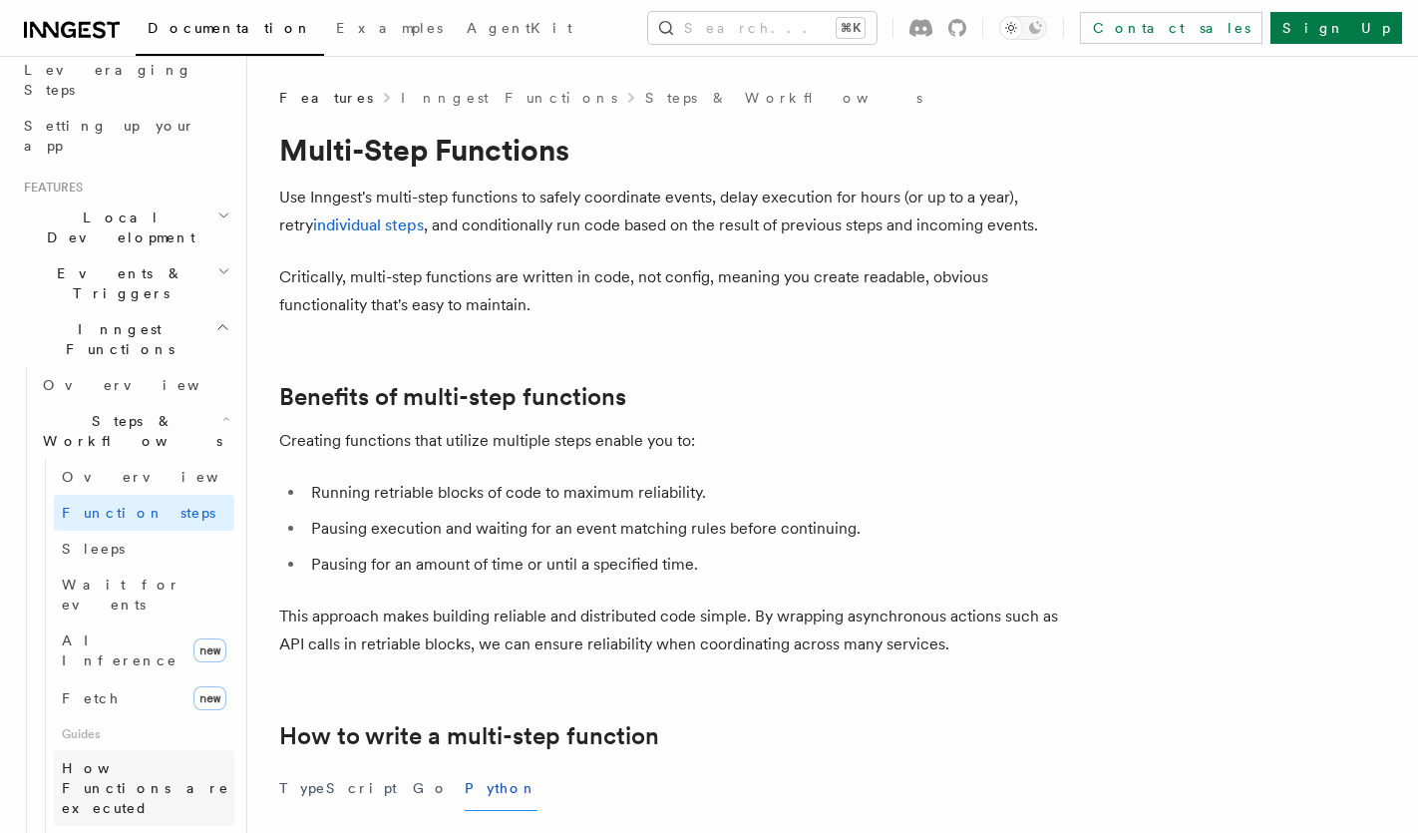
click at [106, 760] on span "How Functions are executed" at bounding box center [146, 788] width 168 height 56
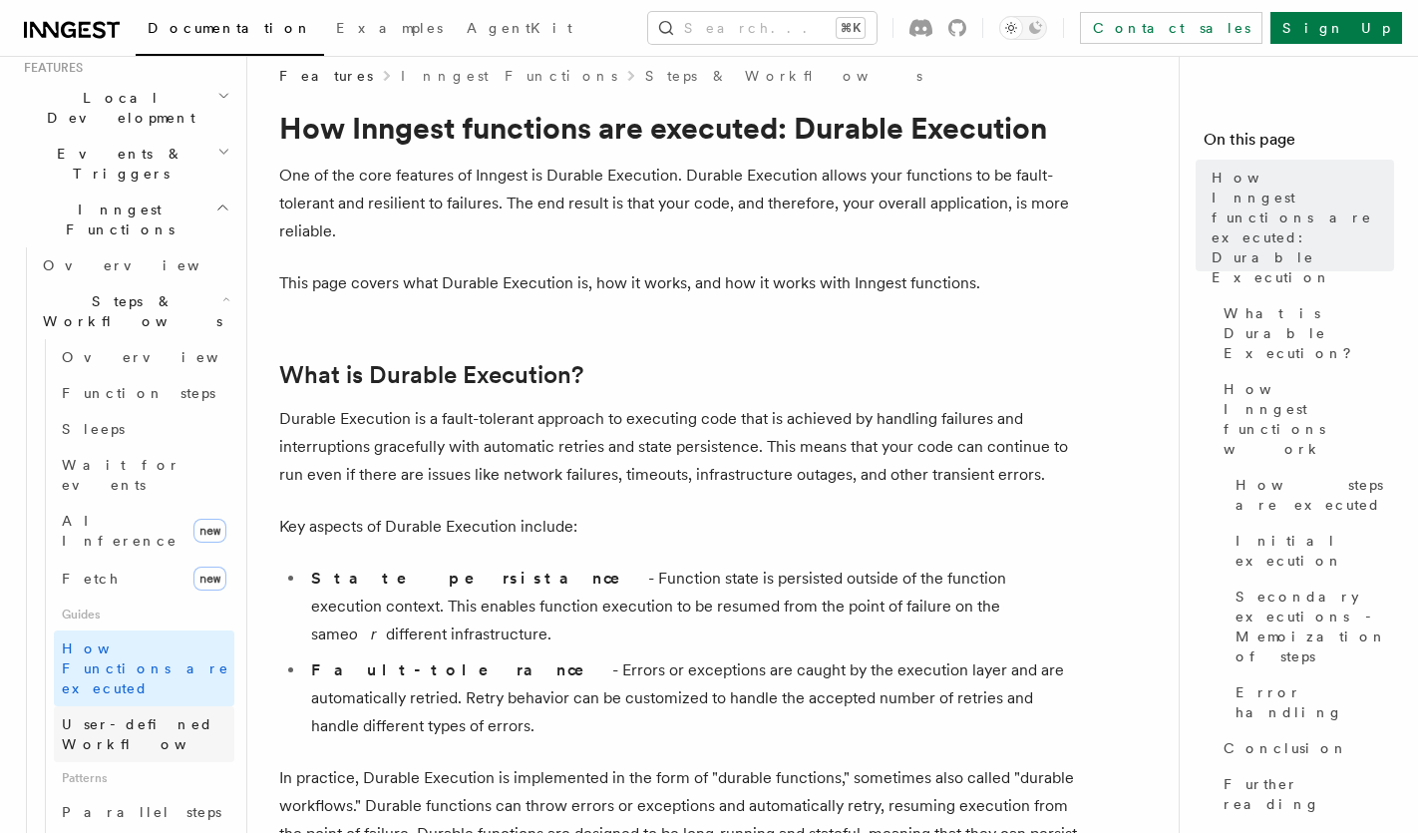
scroll to position [449, 0]
click at [127, 802] on span "Parallel steps" at bounding box center [142, 810] width 160 height 16
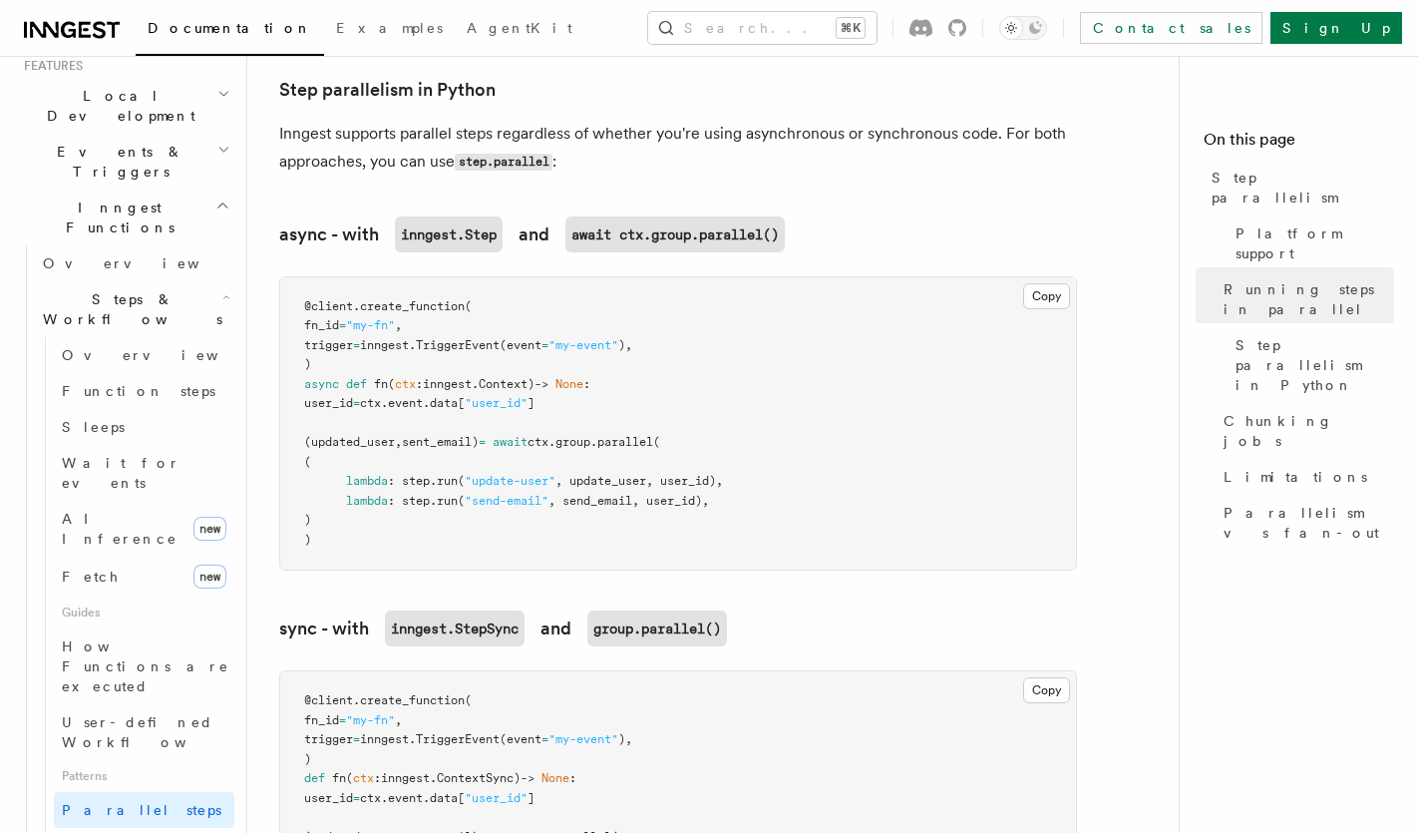
scroll to position [1397, 0]
click at [1036, 281] on button "Copy Copied" at bounding box center [1046, 294] width 47 height 26
